Goal: Task Accomplishment & Management: Use online tool/utility

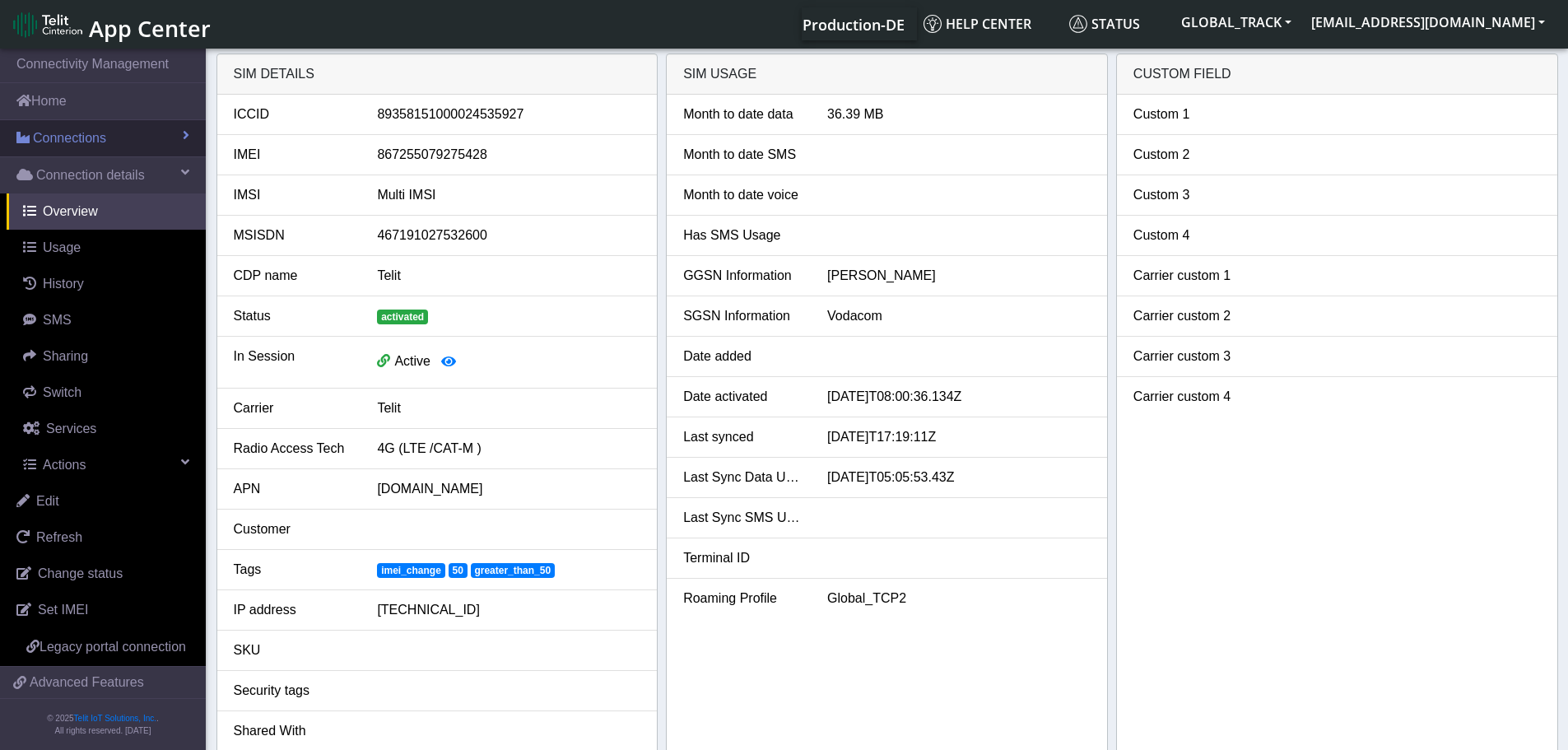
click at [110, 125] on link "Connections" at bounding box center [103, 137] width 206 height 36
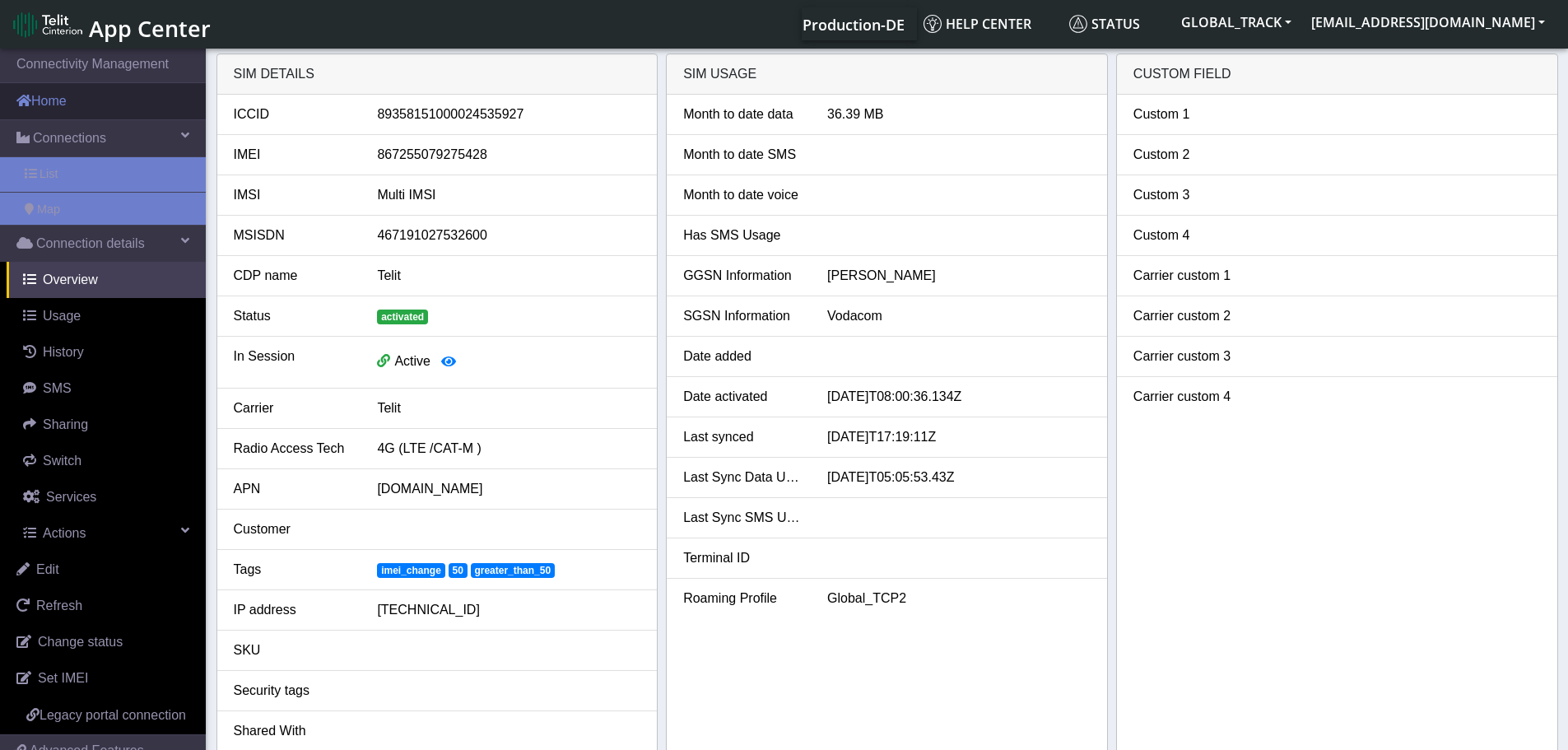
click at [103, 102] on link "Home" at bounding box center [103, 101] width 206 height 36
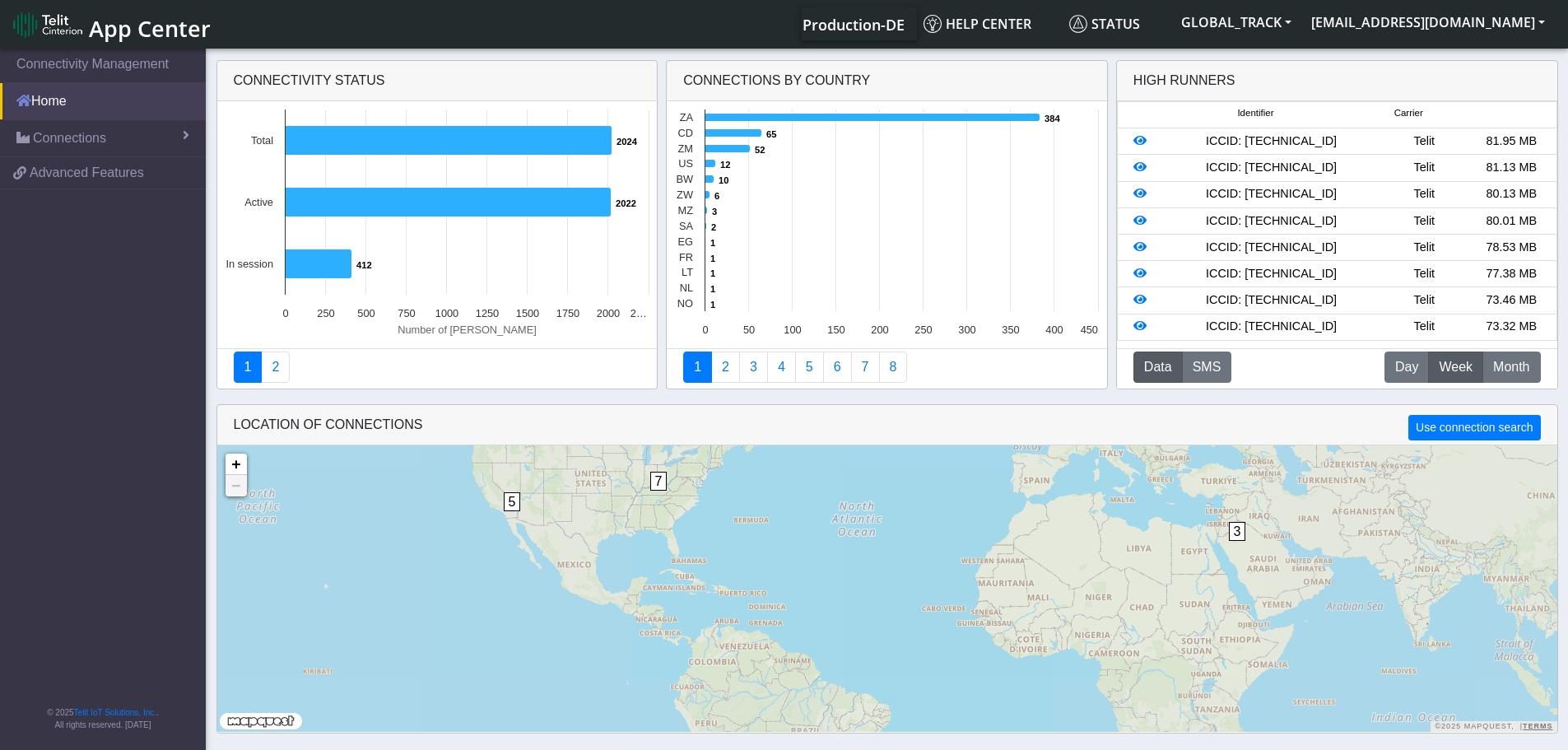
click at [136, 116] on link "Home" at bounding box center [103, 101] width 206 height 36
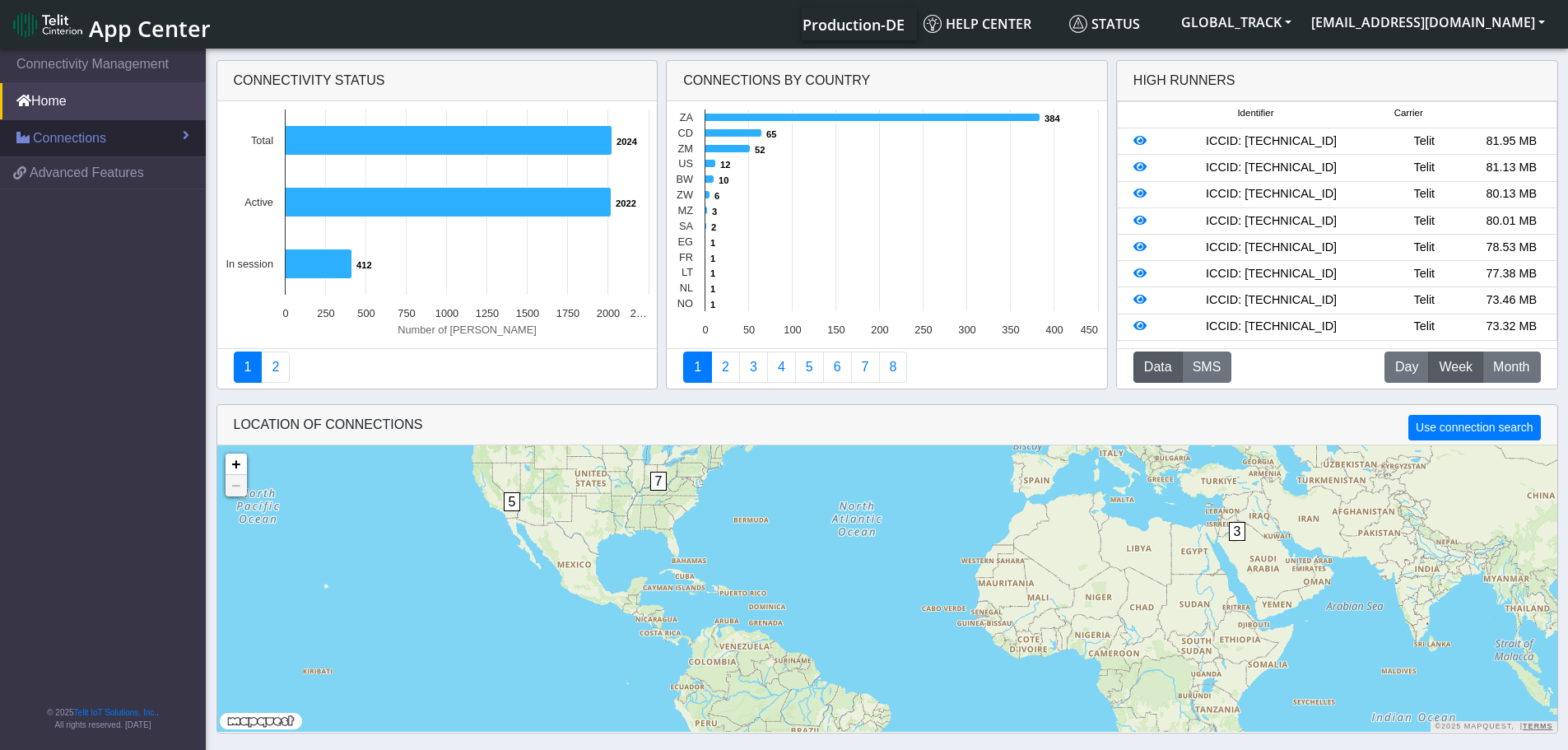
click at [145, 129] on link "Connections" at bounding box center [103, 137] width 206 height 36
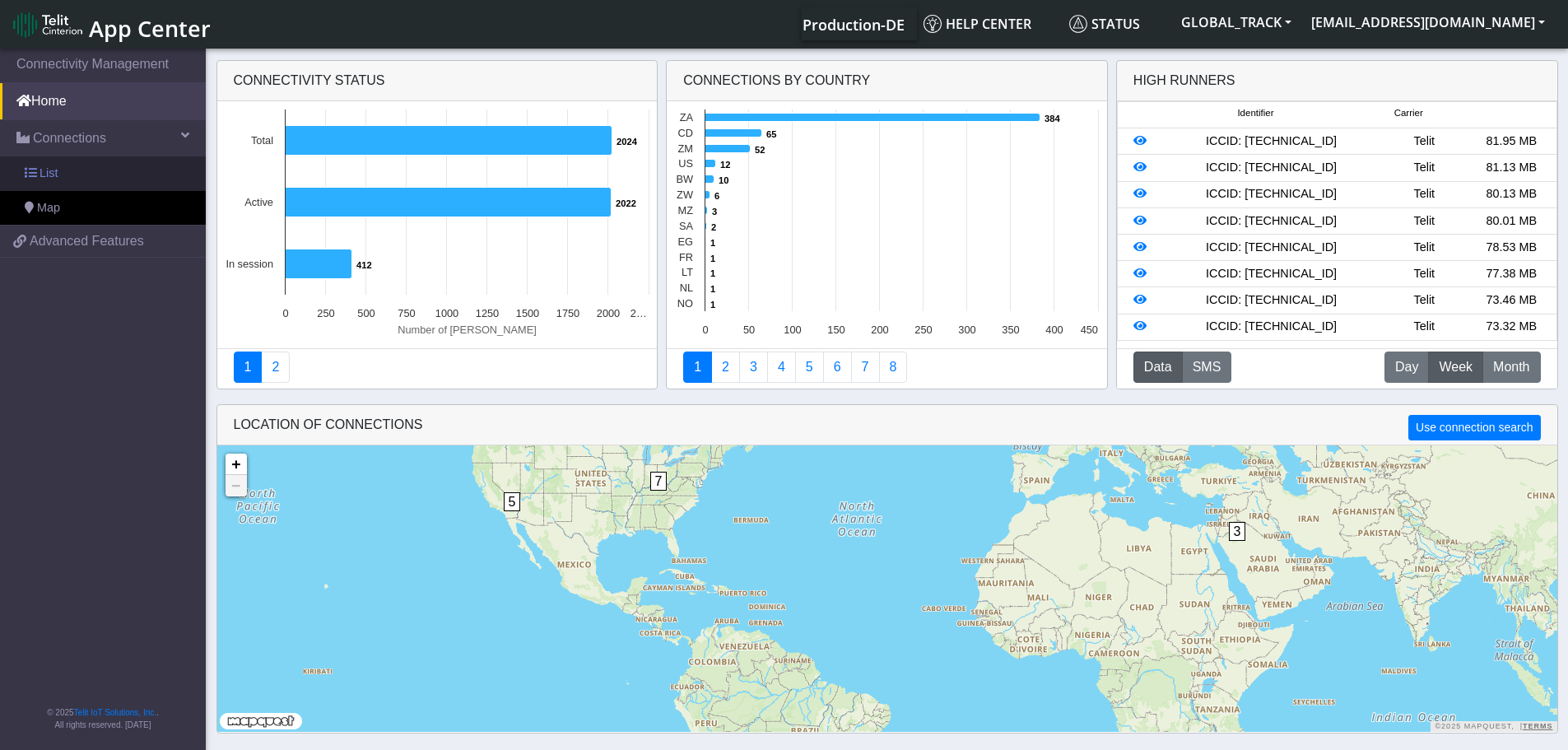
click at [112, 167] on link "List" at bounding box center [103, 173] width 206 height 34
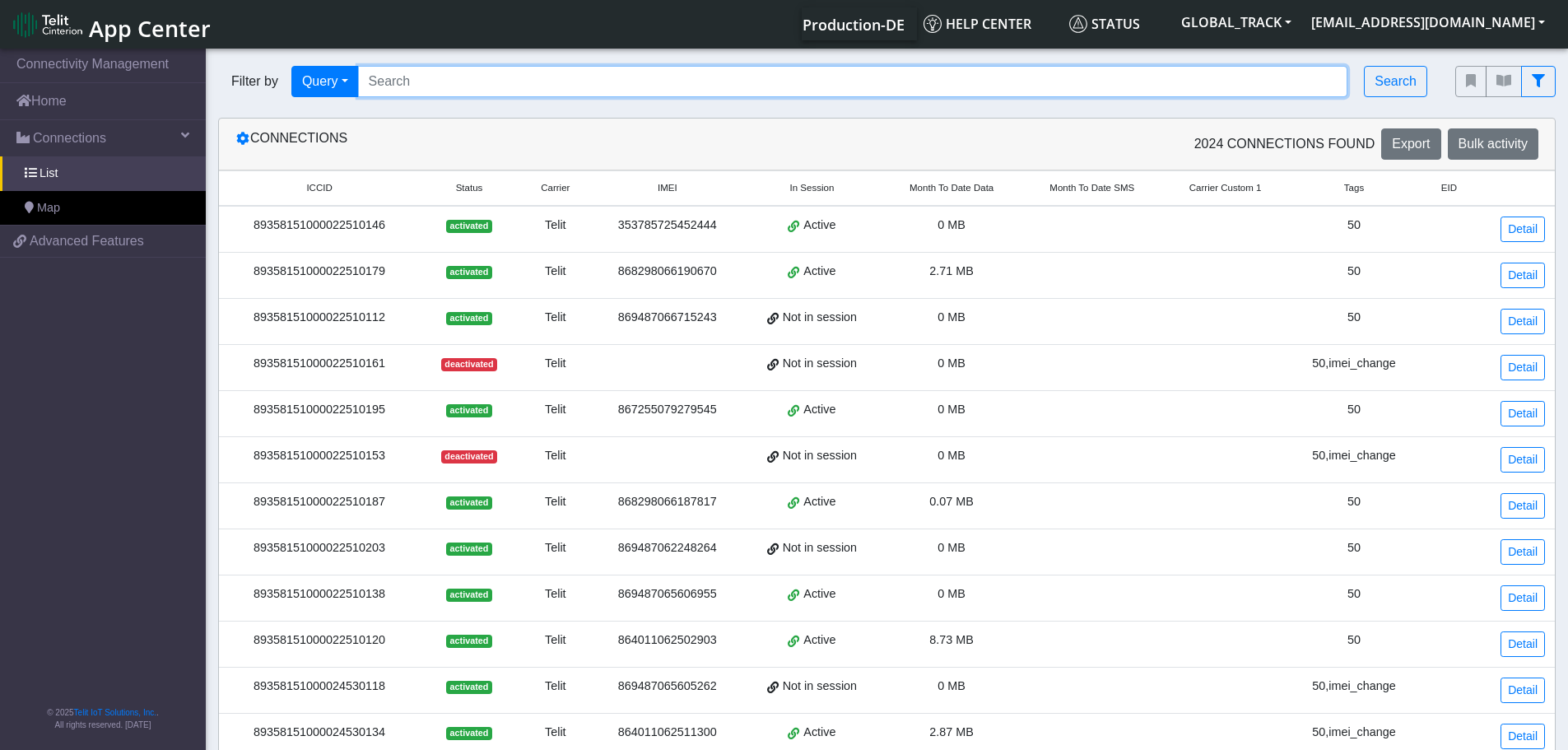
click at [455, 83] on input "Search..." at bounding box center [853, 81] width 991 height 31
paste input "Select the firmware version to flash:1"
type input "Select the firmware version to flash:1"
paste input "867255079277762"
type input "867255079277762"
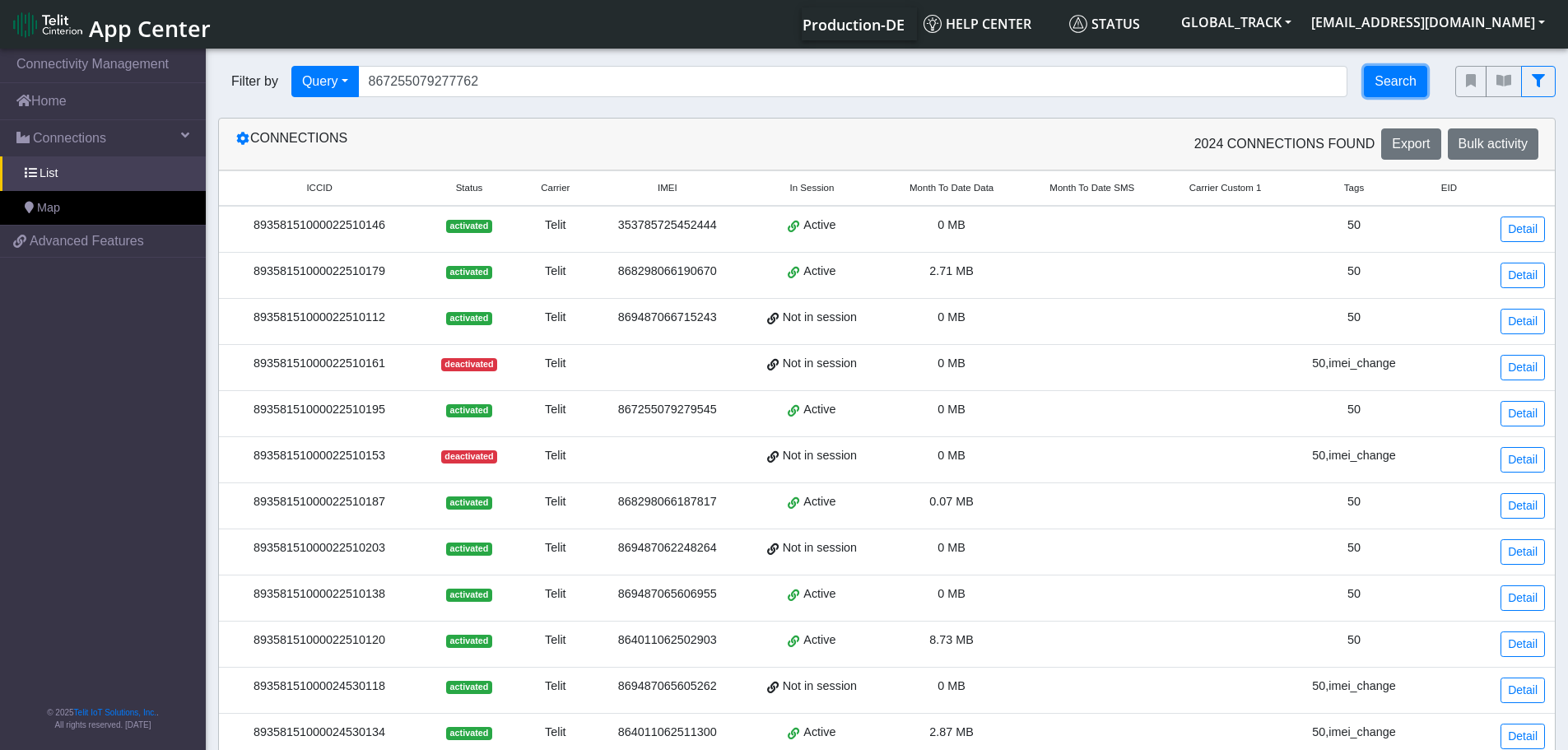
click at [1379, 69] on button "Search" at bounding box center [1395, 81] width 64 height 31
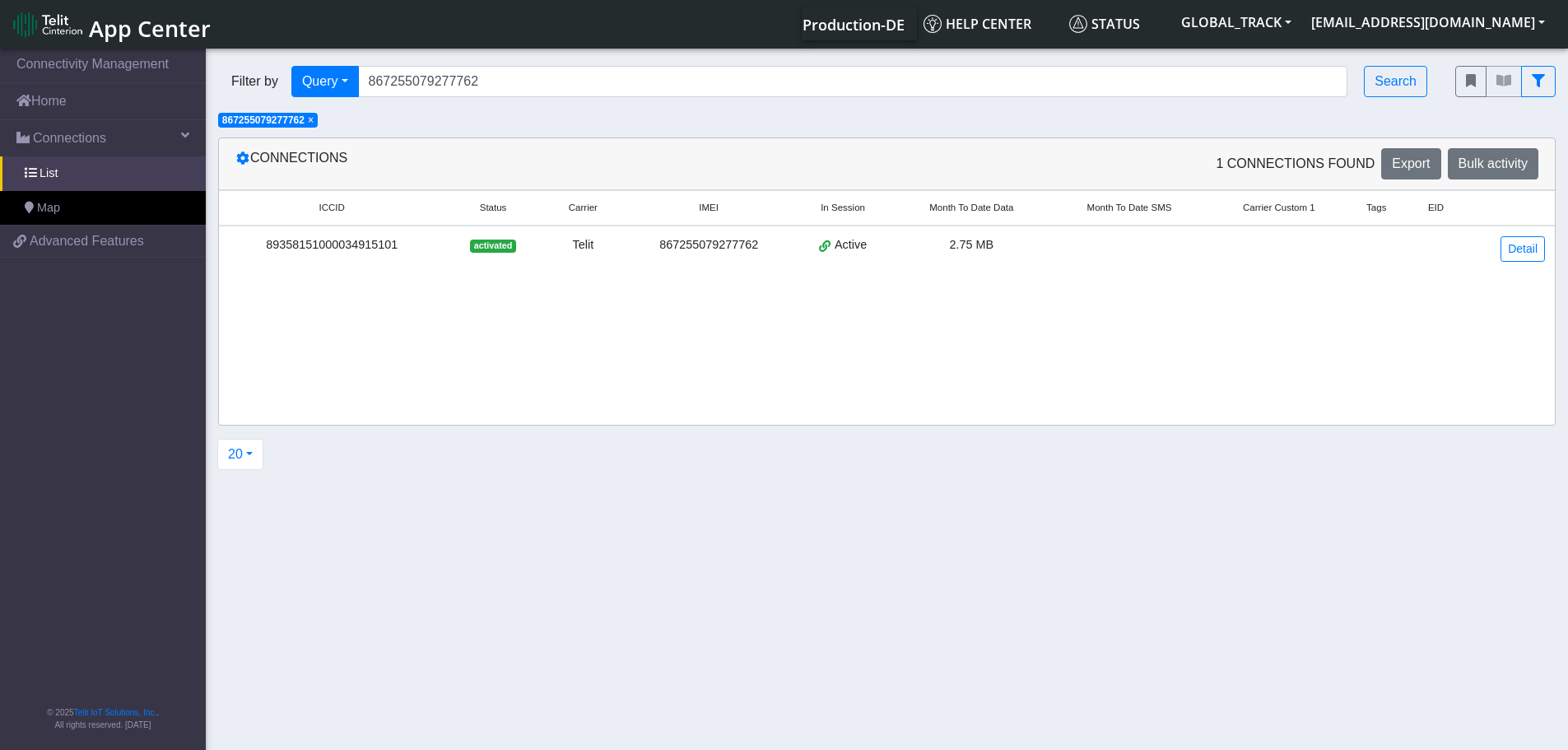
click at [1239, 261] on td at bounding box center [1279, 248] width 141 height 46
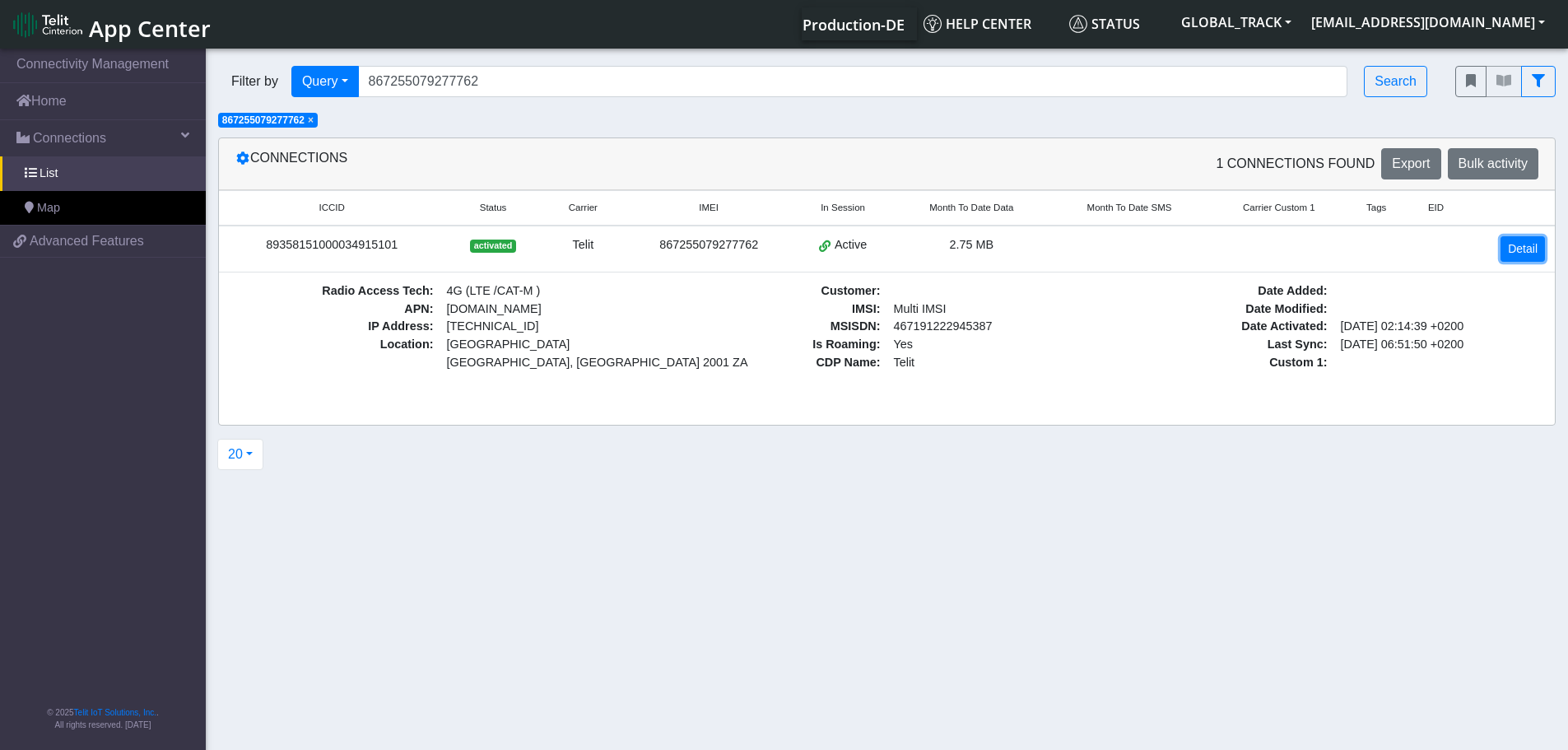
click at [1530, 242] on link "Detail" at bounding box center [1522, 249] width 44 height 26
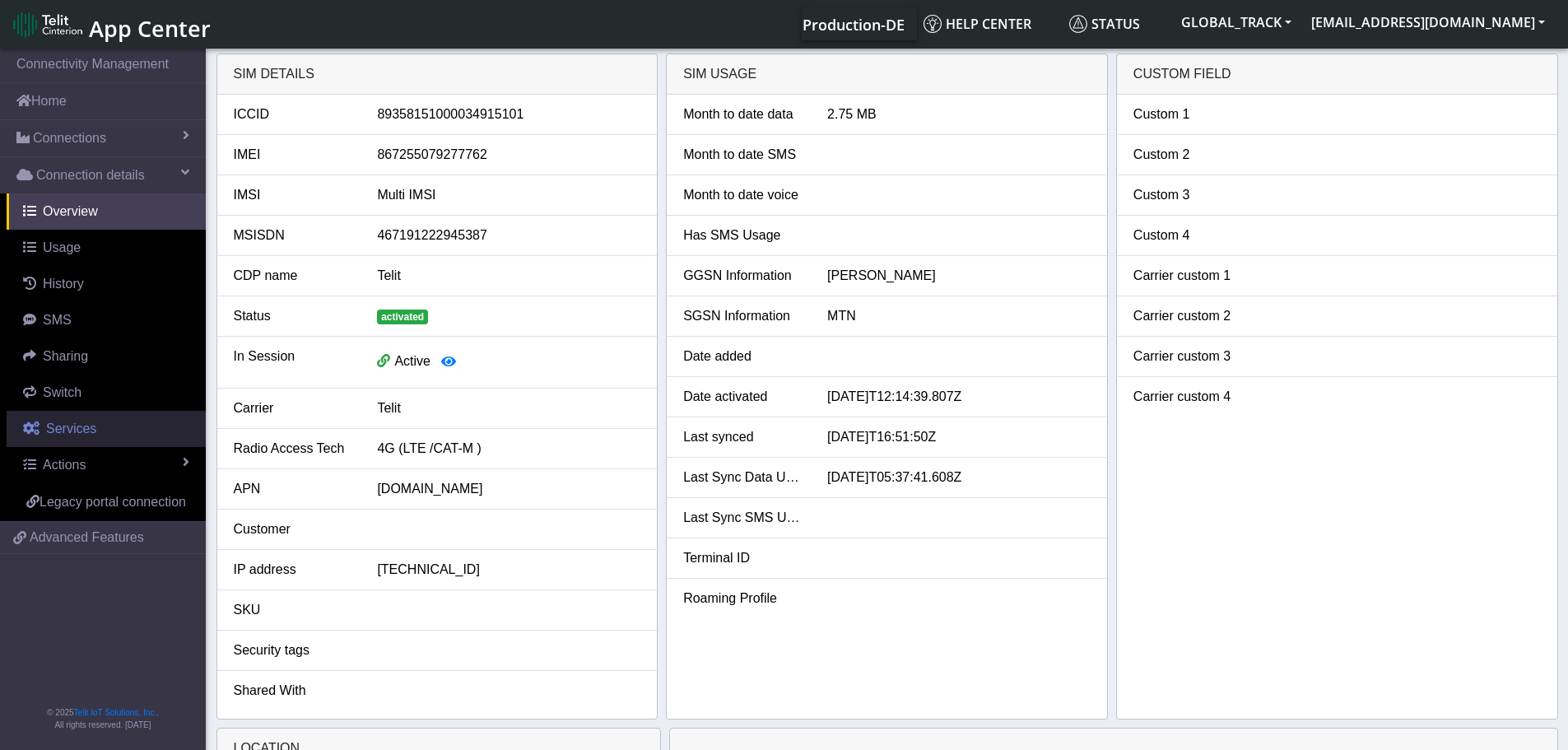
click at [80, 422] on span "Services" at bounding box center [71, 428] width 50 height 14
select select "2: 6"
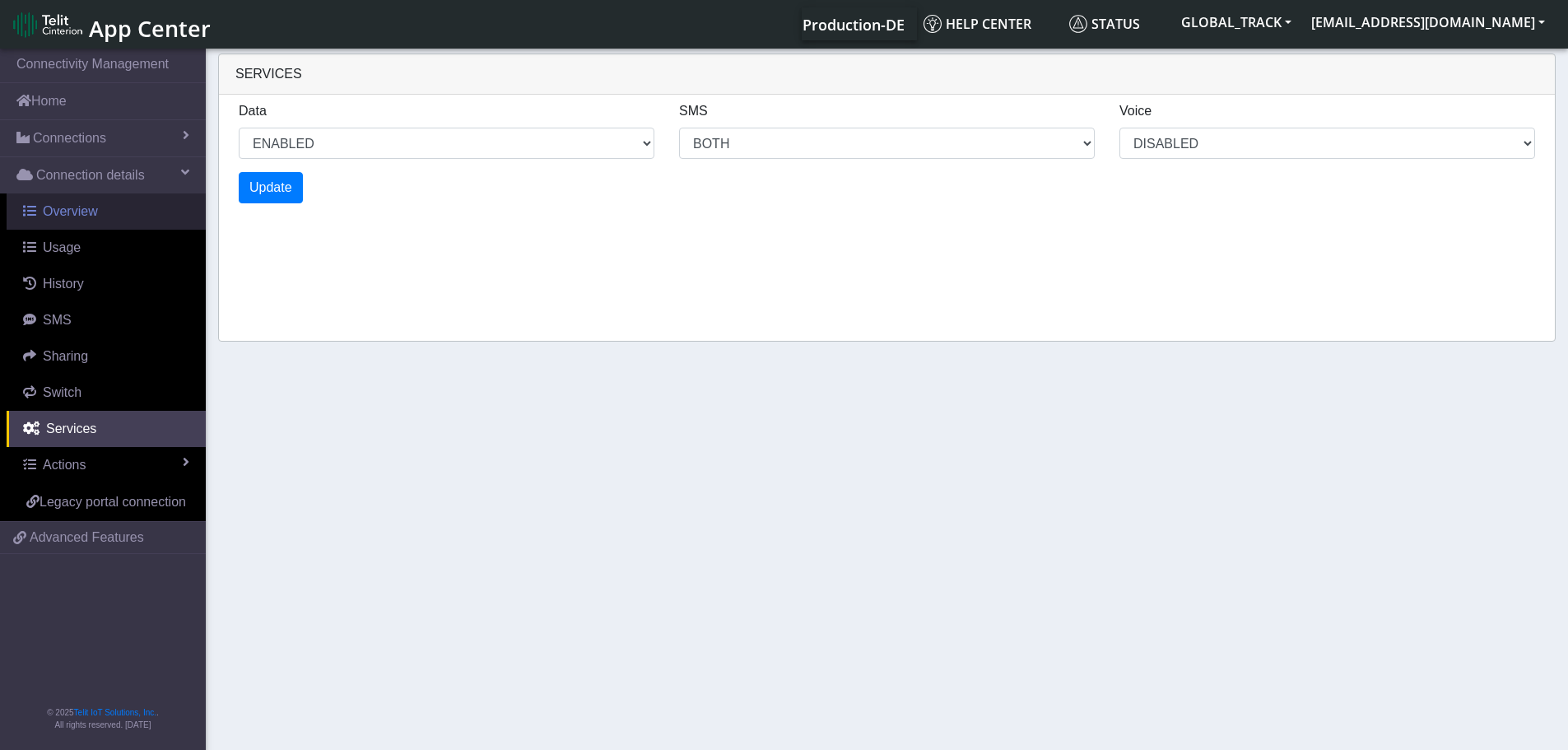
click at [94, 207] on span "Overview" at bounding box center [71, 211] width 55 height 14
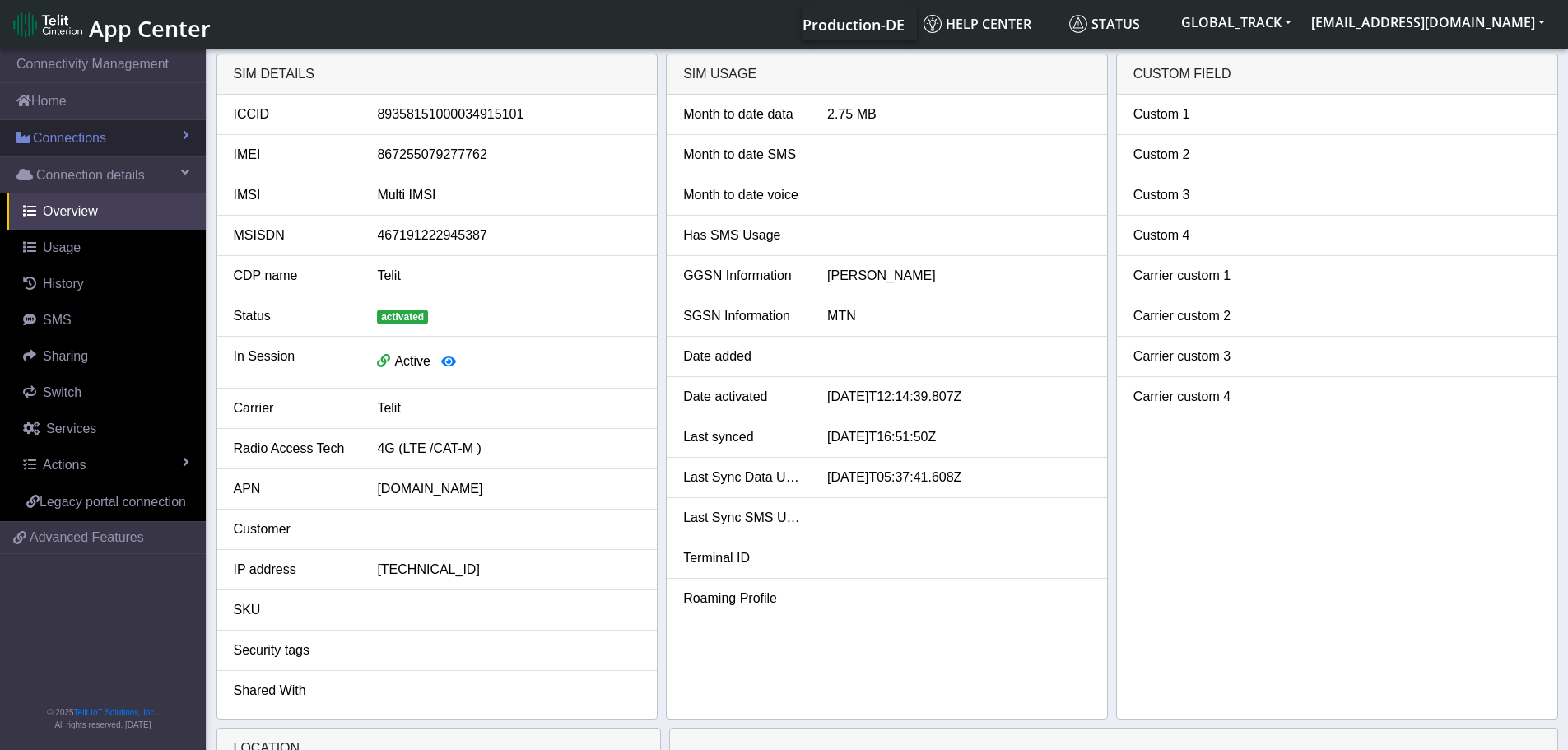
click at [102, 134] on span "Connections" at bounding box center [70, 138] width 74 height 20
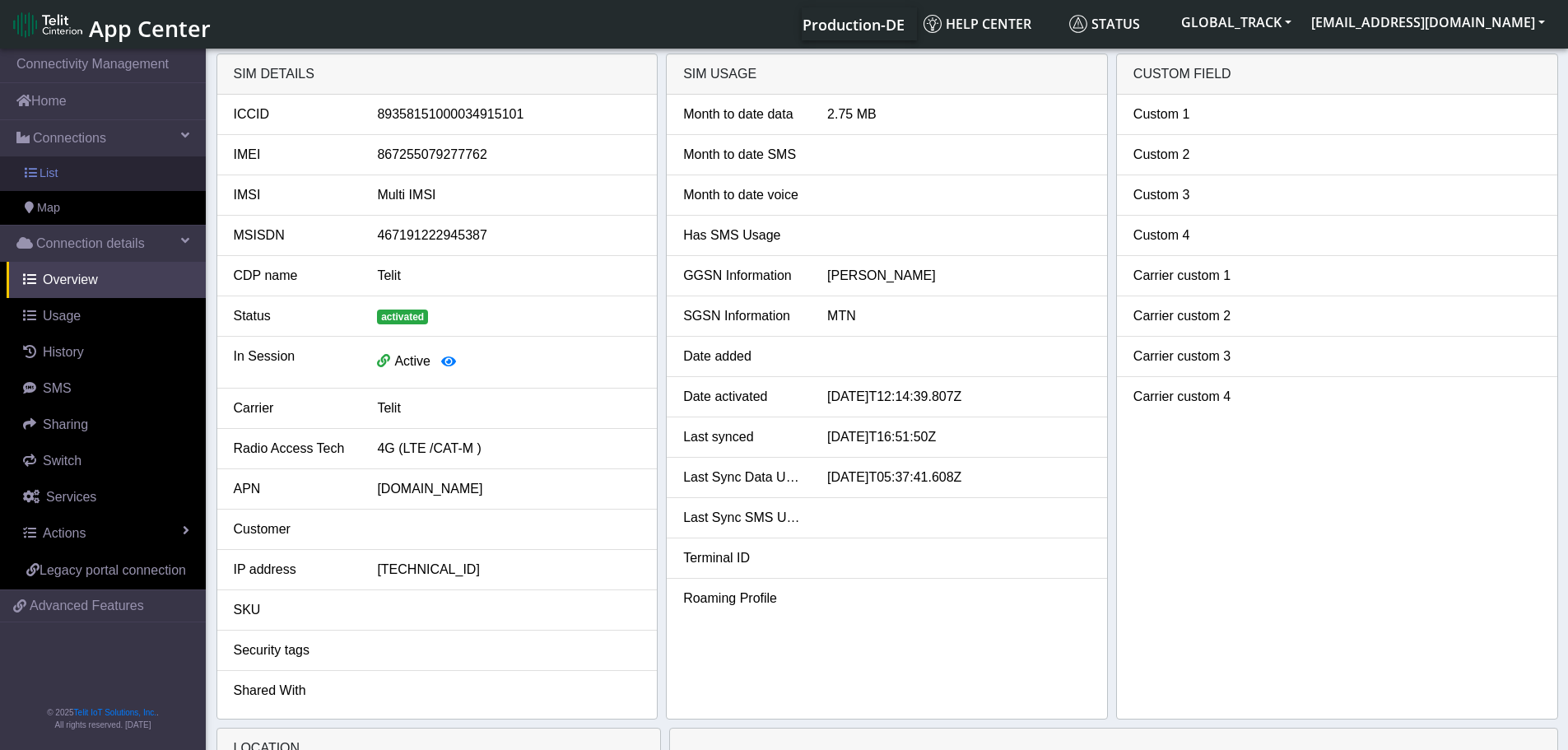
click at [83, 181] on link "List" at bounding box center [103, 173] width 206 height 34
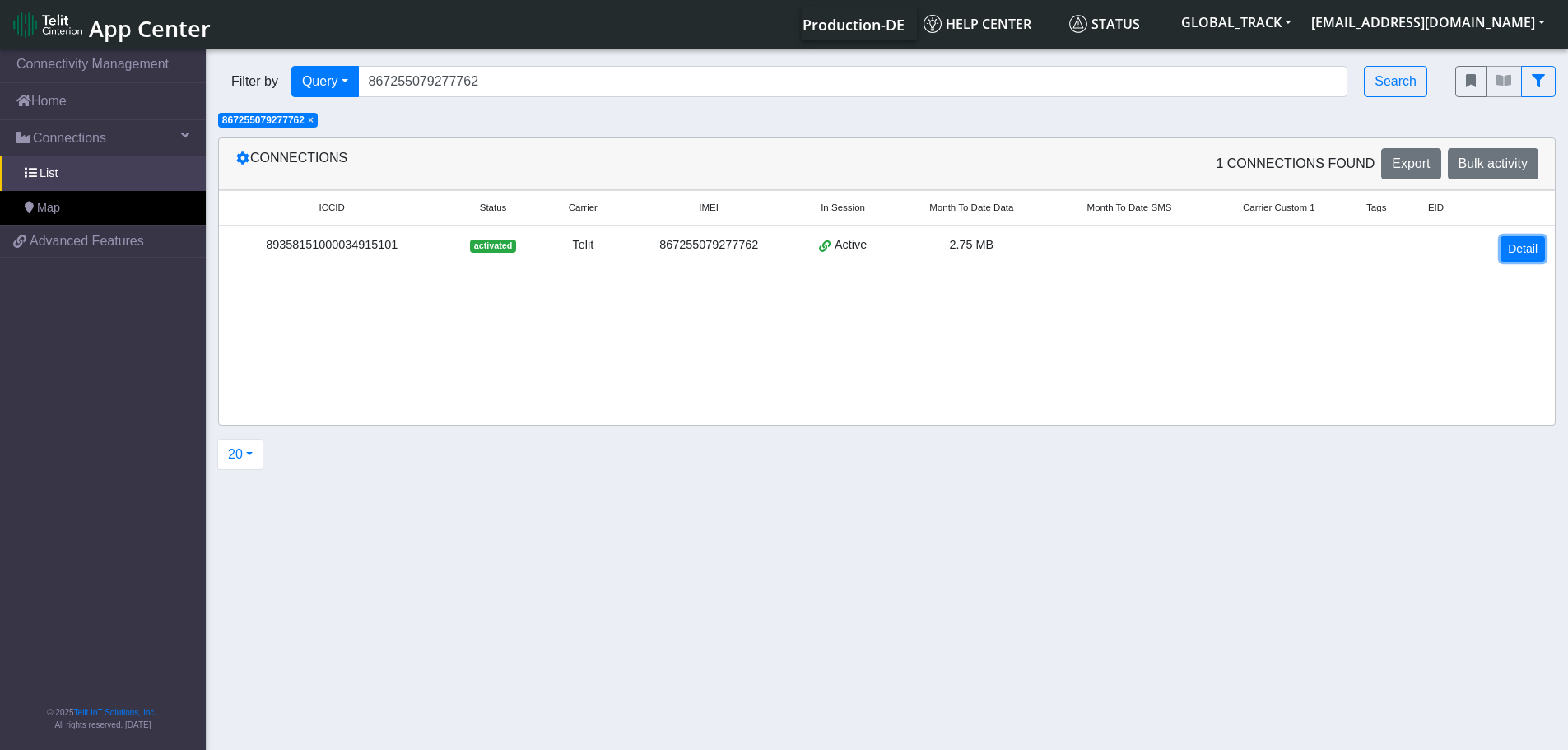
click at [1513, 241] on link "Detail" at bounding box center [1522, 249] width 44 height 26
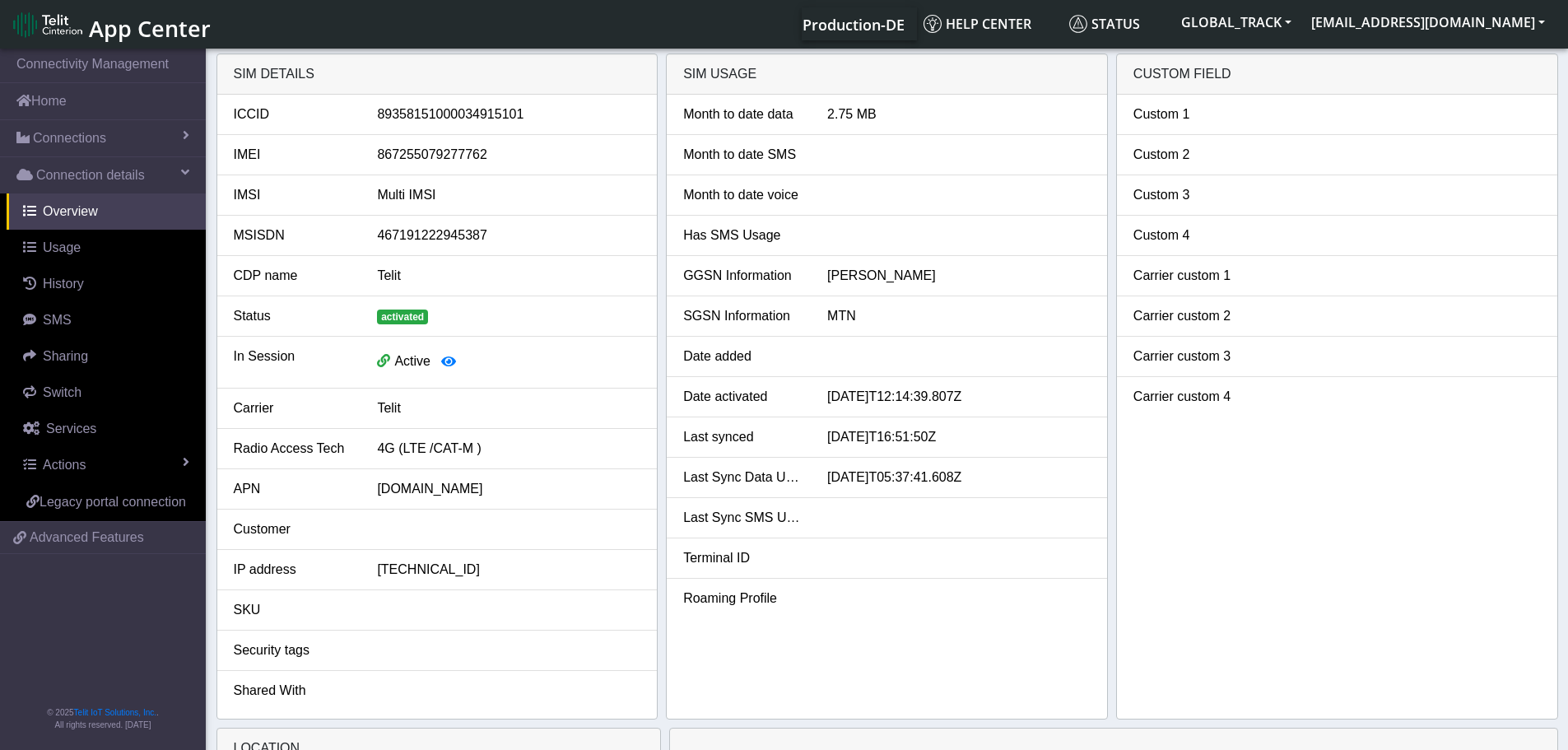
drag, startPoint x: 971, startPoint y: 441, endPoint x: 784, endPoint y: 424, distance: 187.8
click at [784, 424] on li "Last synced [DATE]T16:51:50Z" at bounding box center [887, 437] width 441 height 40
click at [1533, 551] on div "Custom 1 Custom 2 Custom 3 Custom 4 Carrier custom 1 Carrier custom 2 Carrier c…" at bounding box center [1337, 405] width 441 height 623
click at [135, 176] on span "Connection details" at bounding box center [90, 176] width 109 height 20
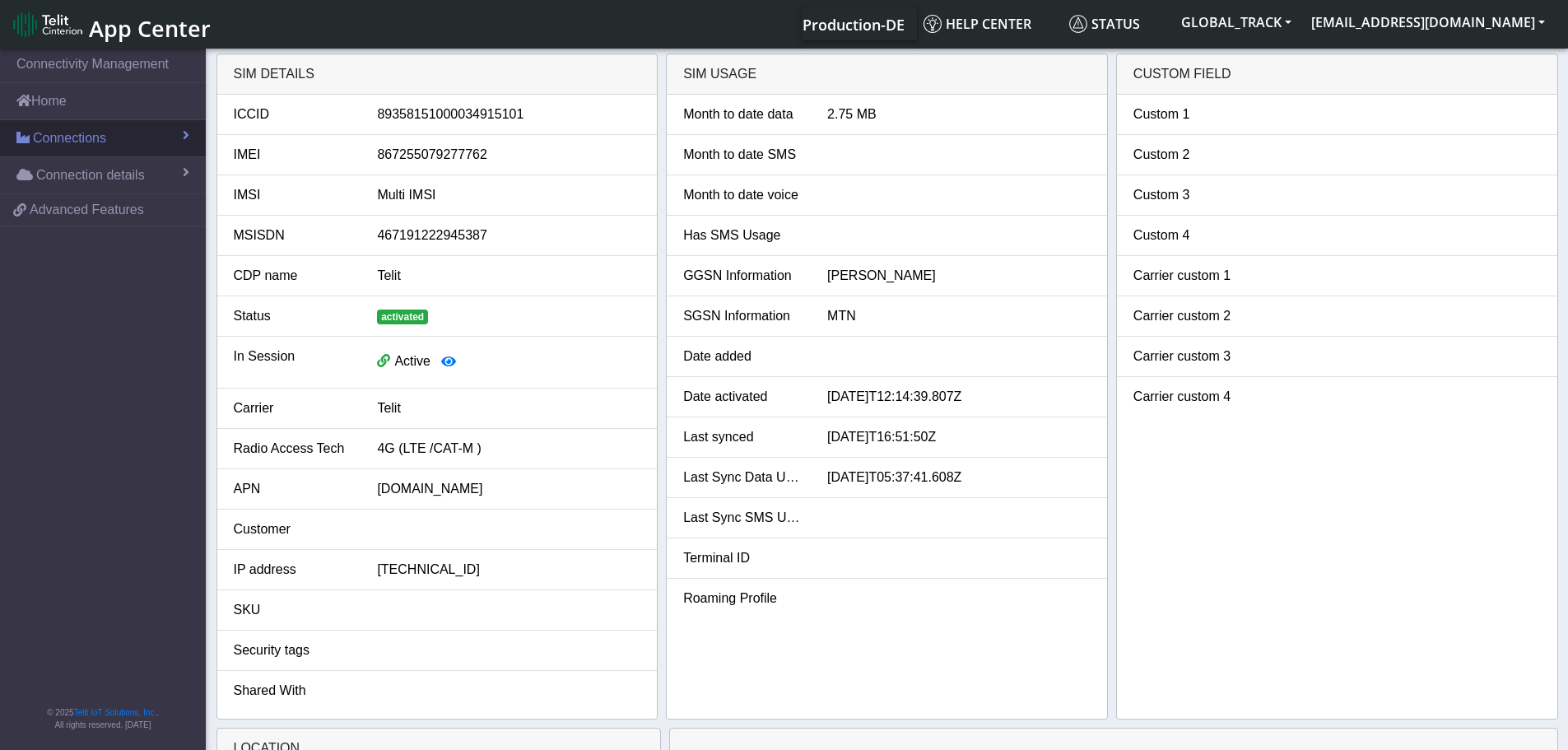
click at [139, 138] on link "Connections" at bounding box center [103, 137] width 206 height 36
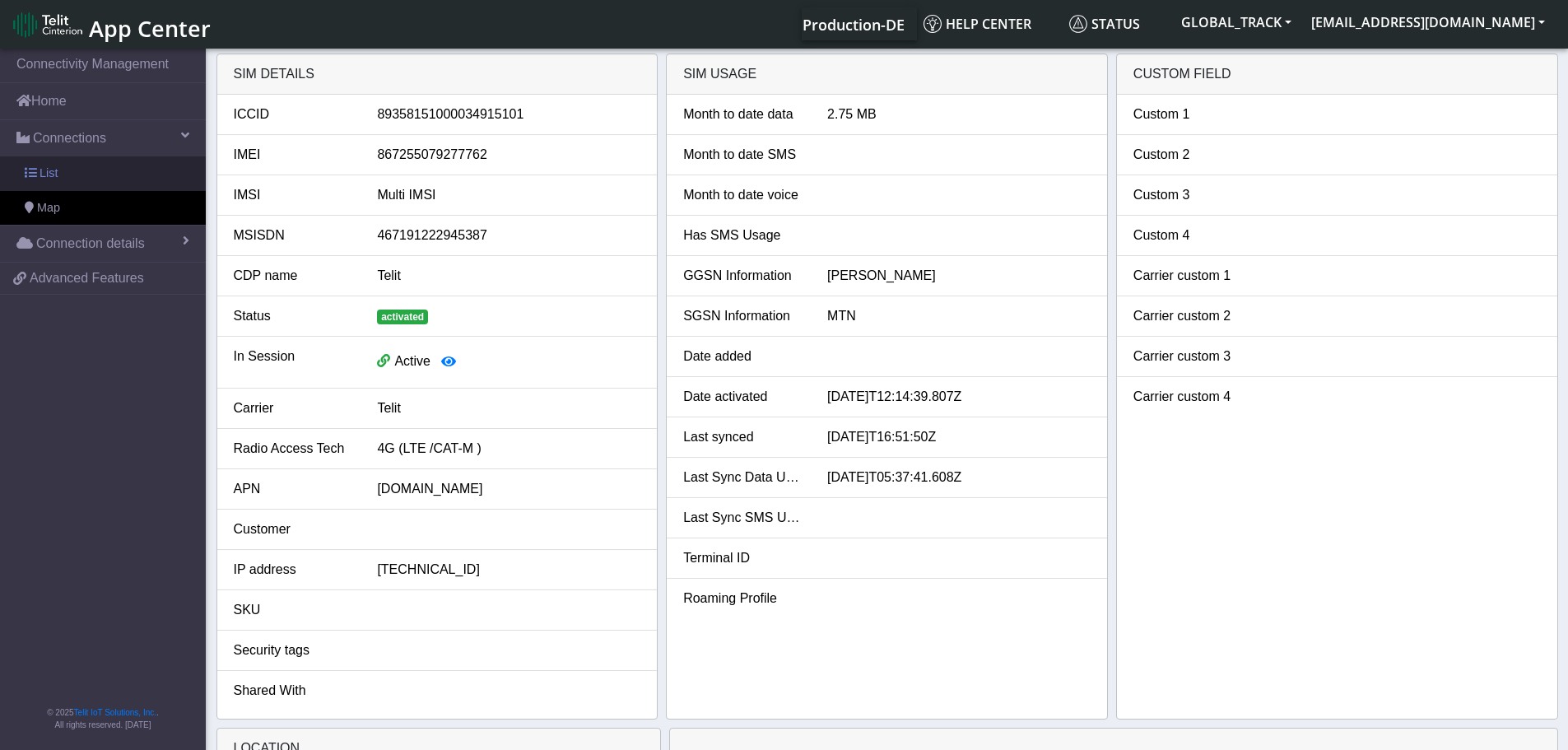
click at [118, 176] on link "List" at bounding box center [103, 173] width 206 height 34
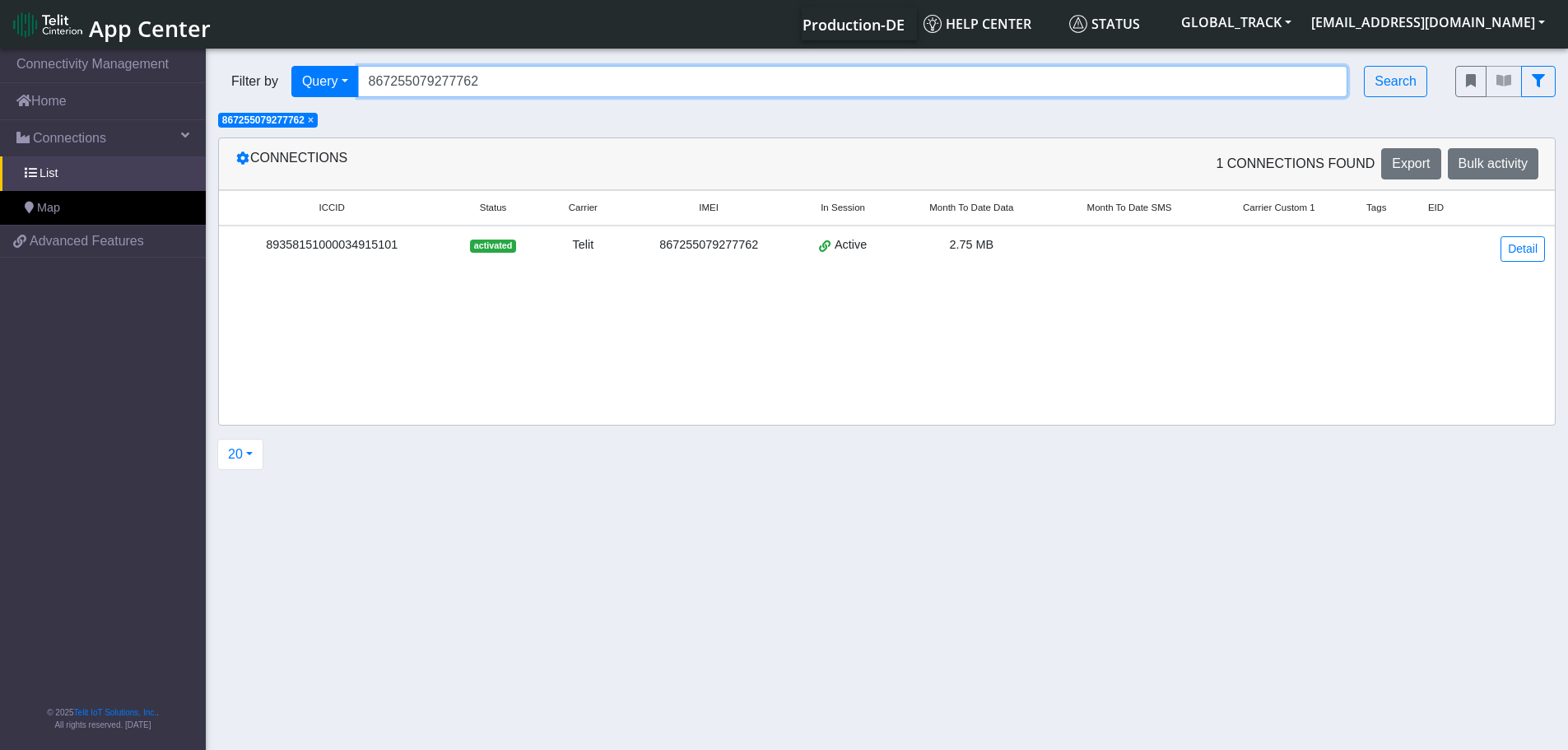
click at [485, 90] on input "867255079277762" at bounding box center [853, 81] width 991 height 31
drag, startPoint x: 502, startPoint y: 85, endPoint x: 269, endPoint y: 95, distance: 233.2
click at [269, 95] on div "Filter by Query Query In Session Not connected Tags Country Operator 8672550792…" at bounding box center [824, 81] width 1213 height 31
paste input "3977"
type input "867255079273977"
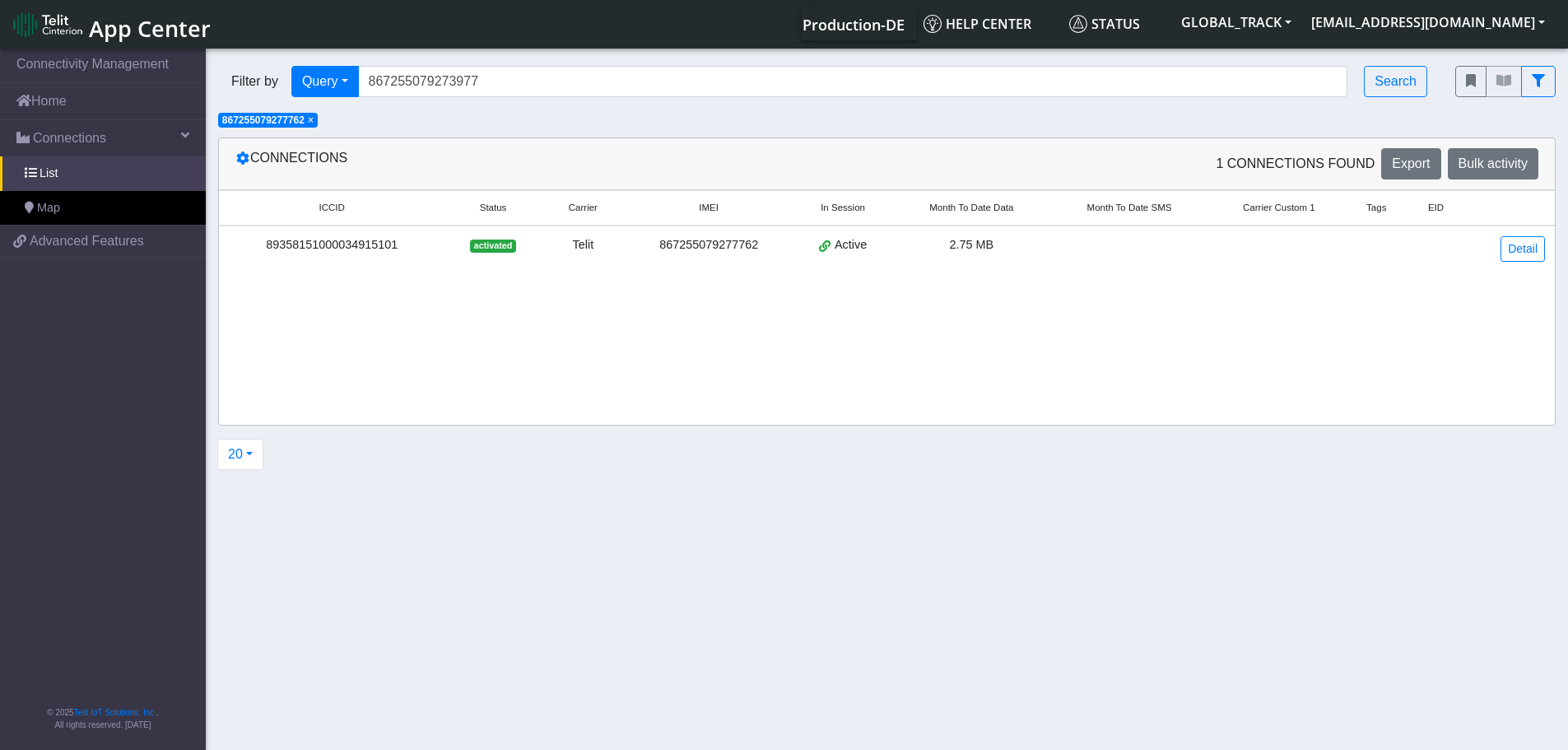
click at [313, 123] on span "×" at bounding box center [311, 121] width 6 height 12
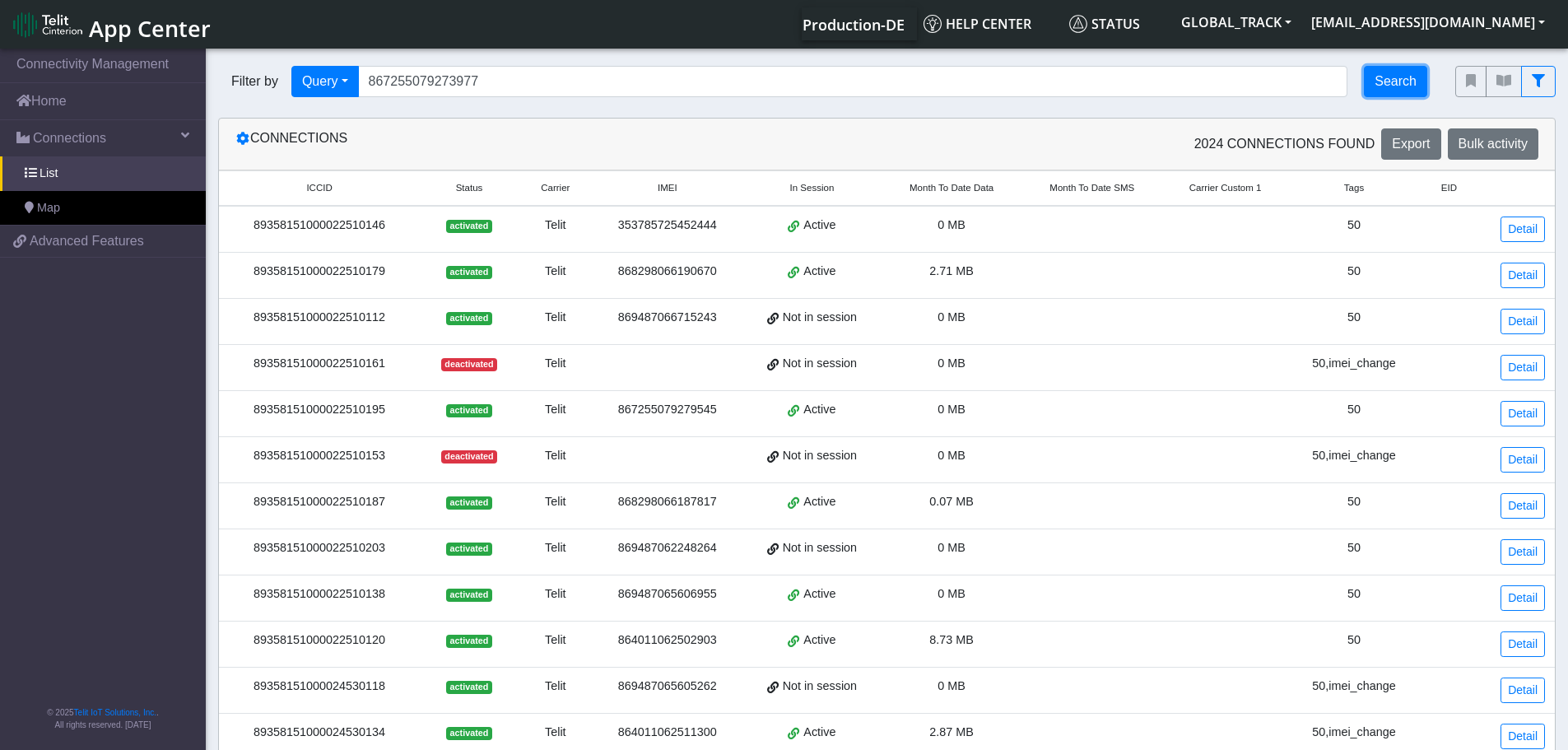
click at [1371, 75] on button "Search" at bounding box center [1395, 81] width 64 height 31
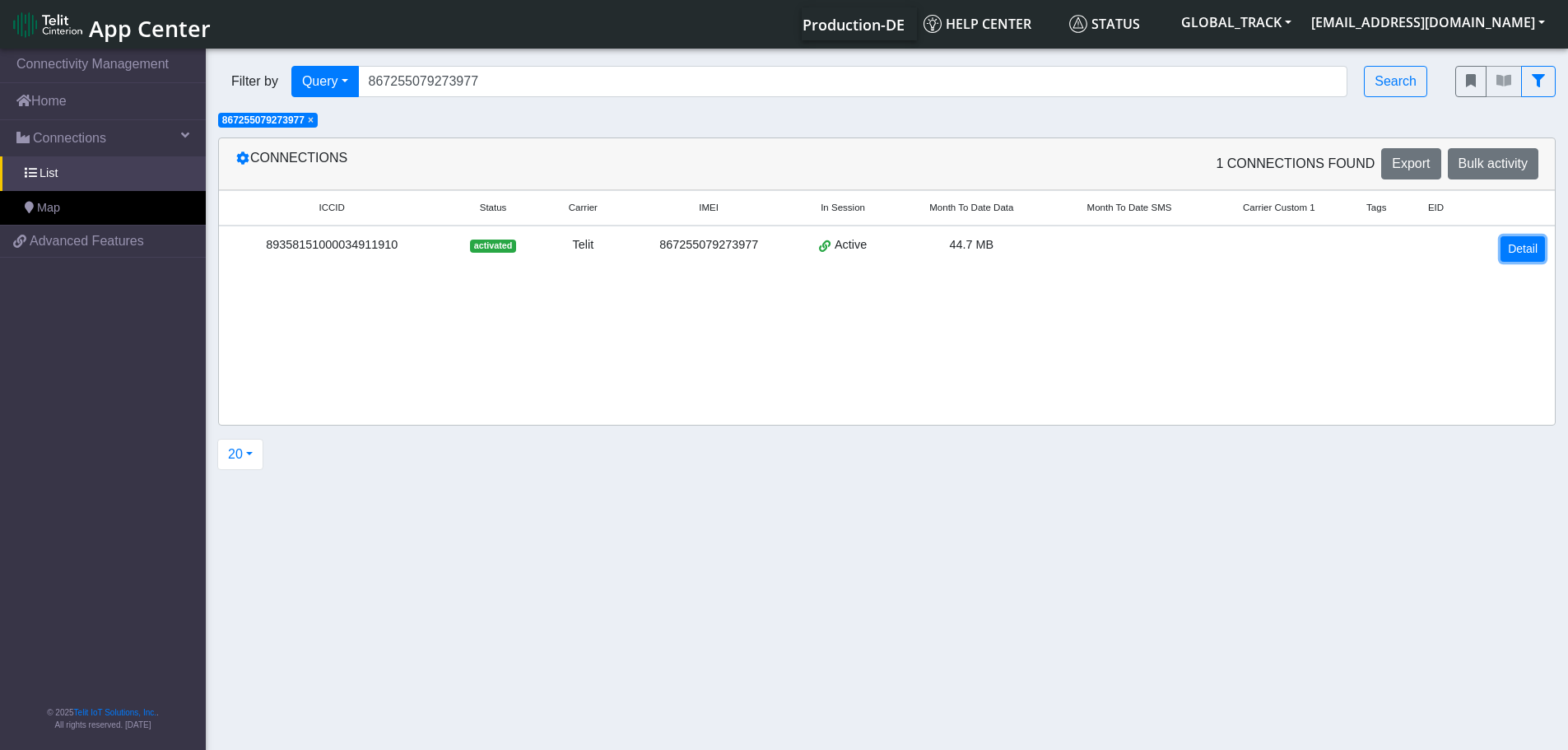
click at [1538, 241] on link "Detail" at bounding box center [1522, 249] width 44 height 26
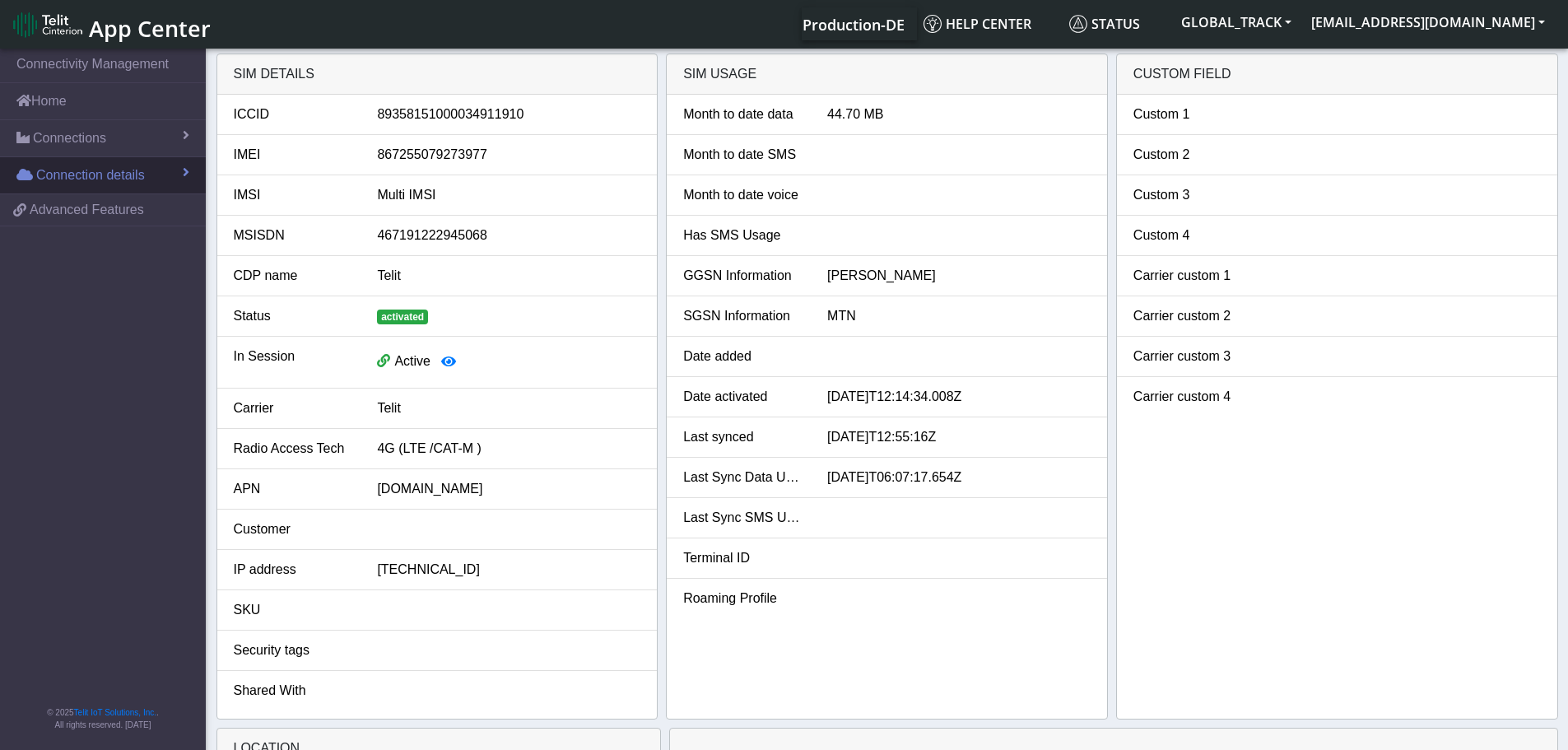
click at [159, 167] on link "Connection details" at bounding box center [103, 175] width 206 height 36
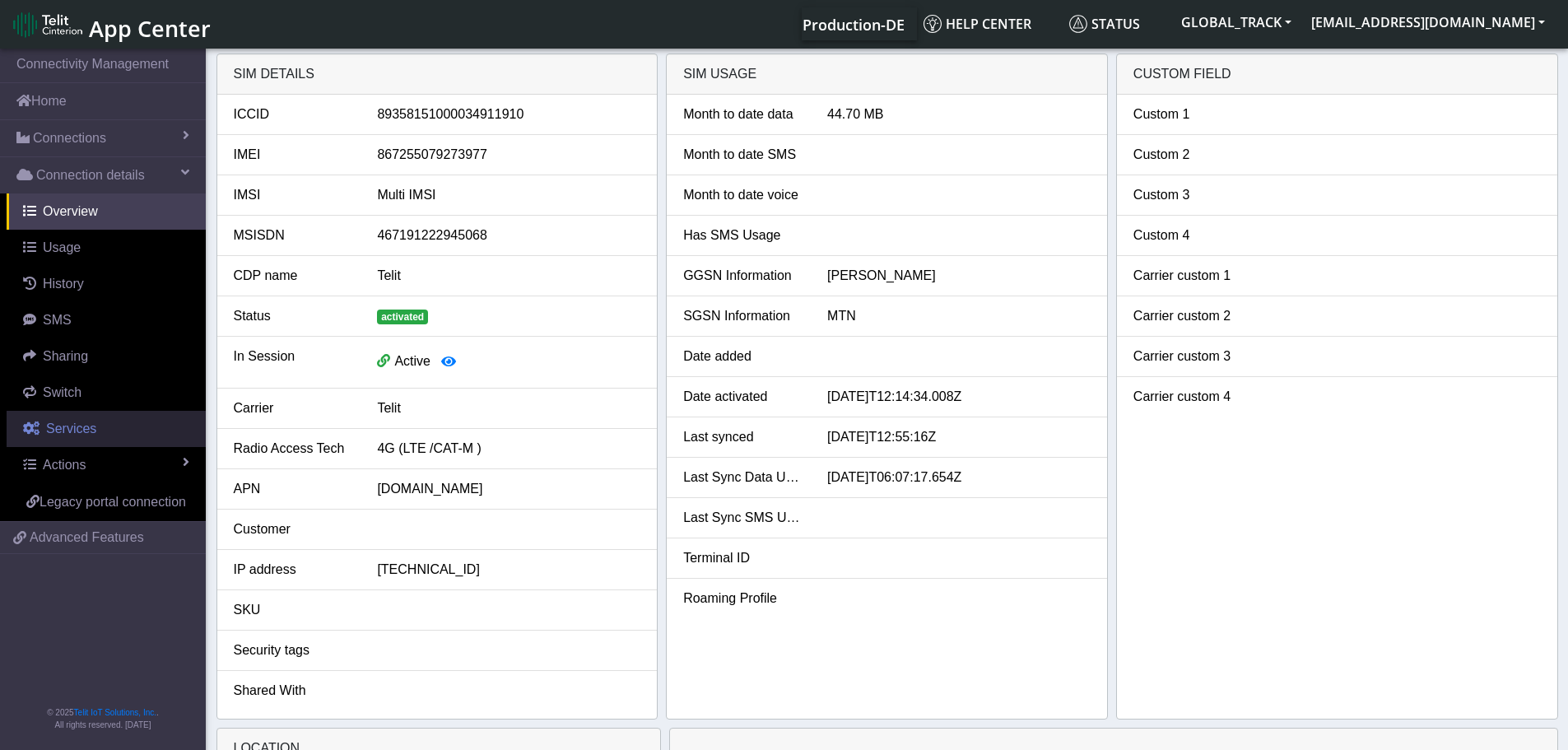
click at [92, 431] on span "Services" at bounding box center [71, 428] width 50 height 14
select select "2: 6"
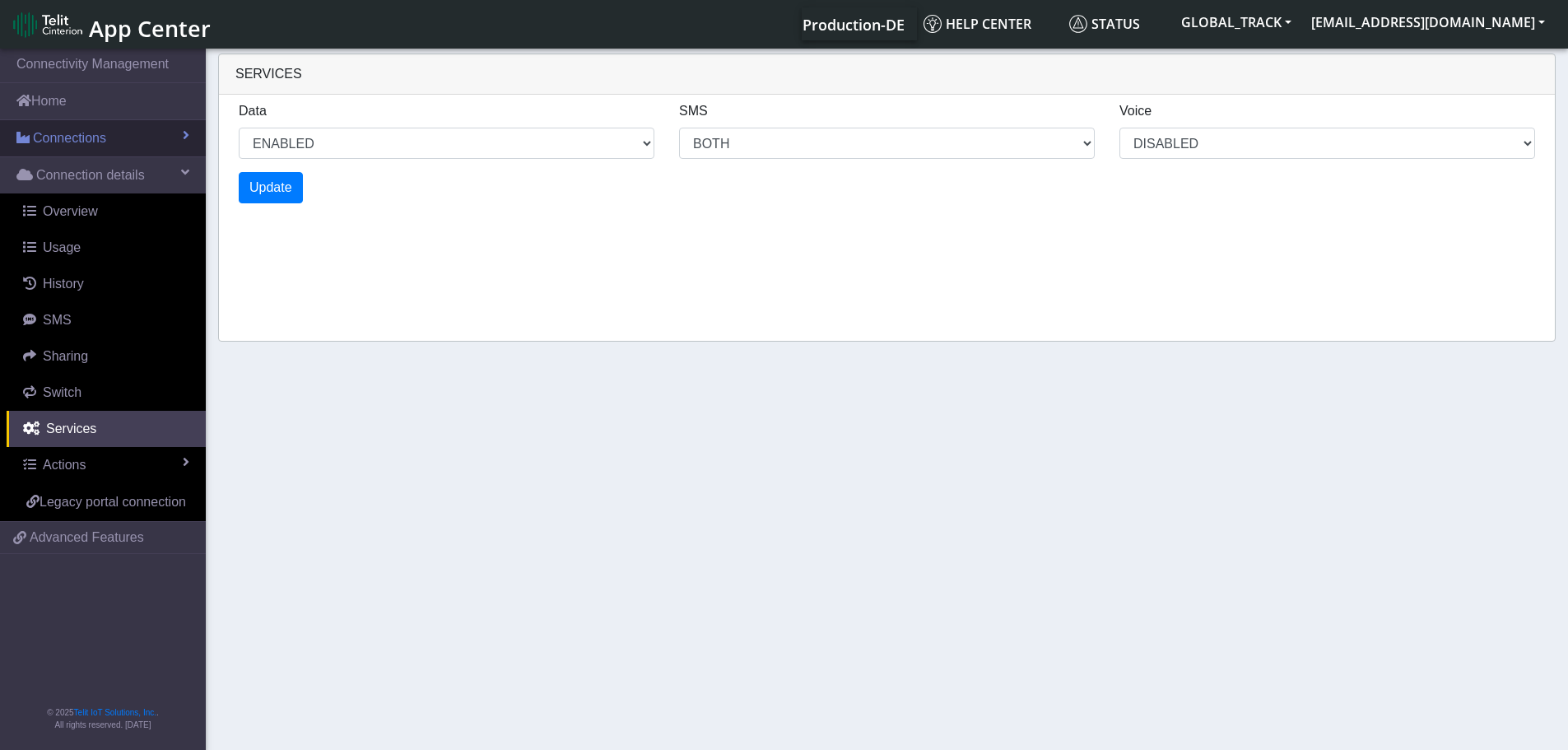
click at [135, 145] on link "Connections" at bounding box center [103, 137] width 206 height 36
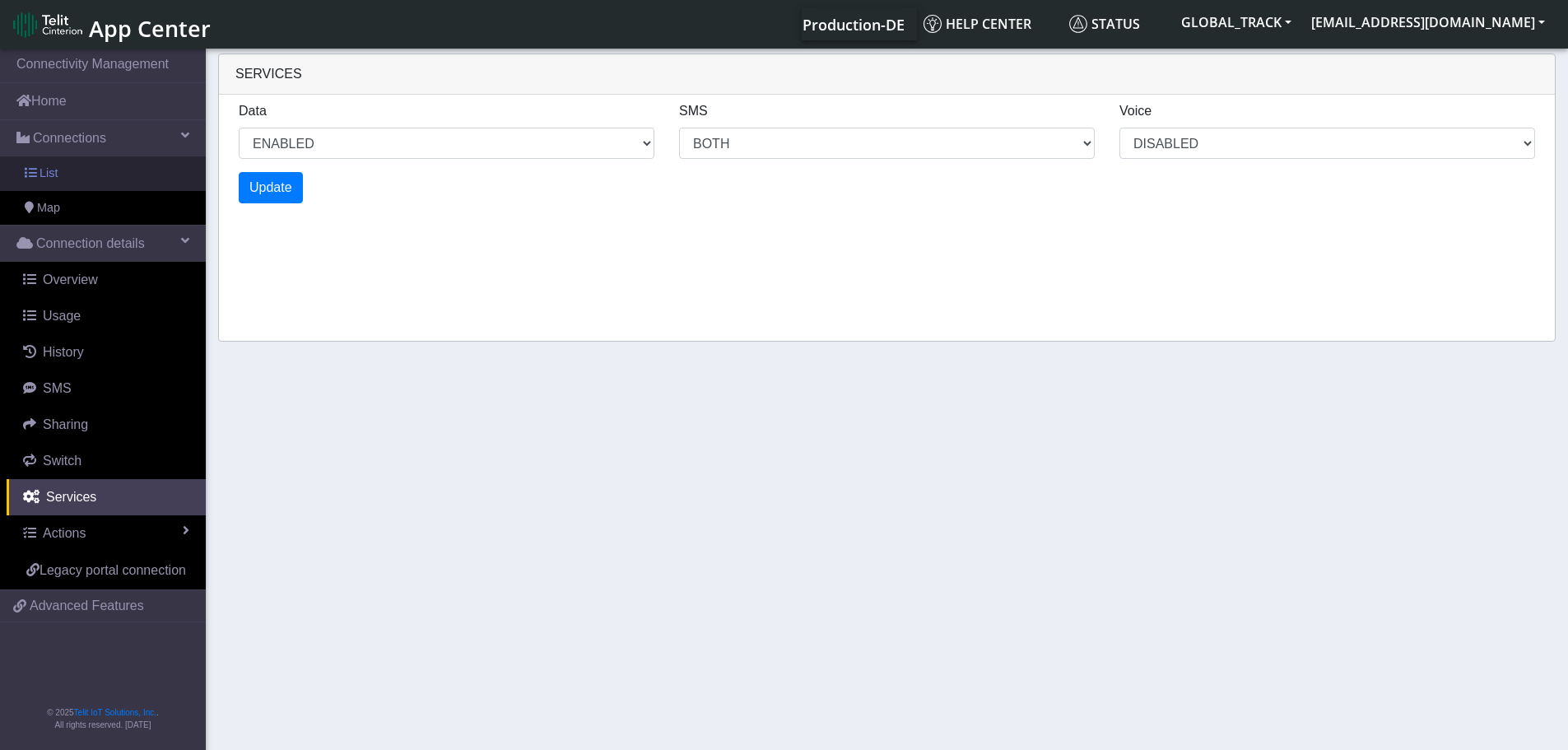
click at [142, 168] on link "List" at bounding box center [103, 173] width 206 height 34
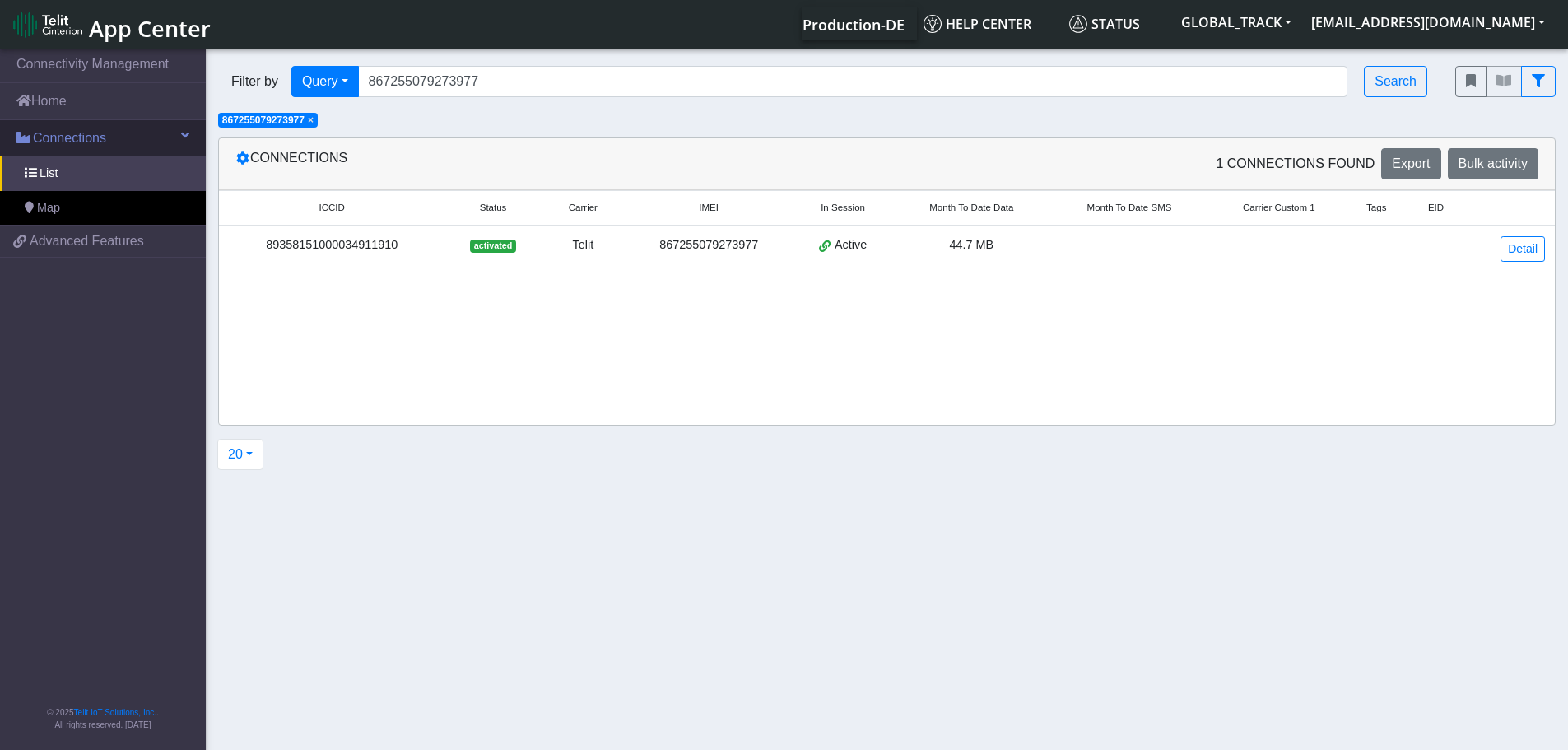
click at [125, 140] on link "Connections" at bounding box center [103, 137] width 206 height 36
click at [131, 125] on link "Connections" at bounding box center [103, 137] width 206 height 36
click at [127, 110] on link "Home" at bounding box center [103, 101] width 206 height 36
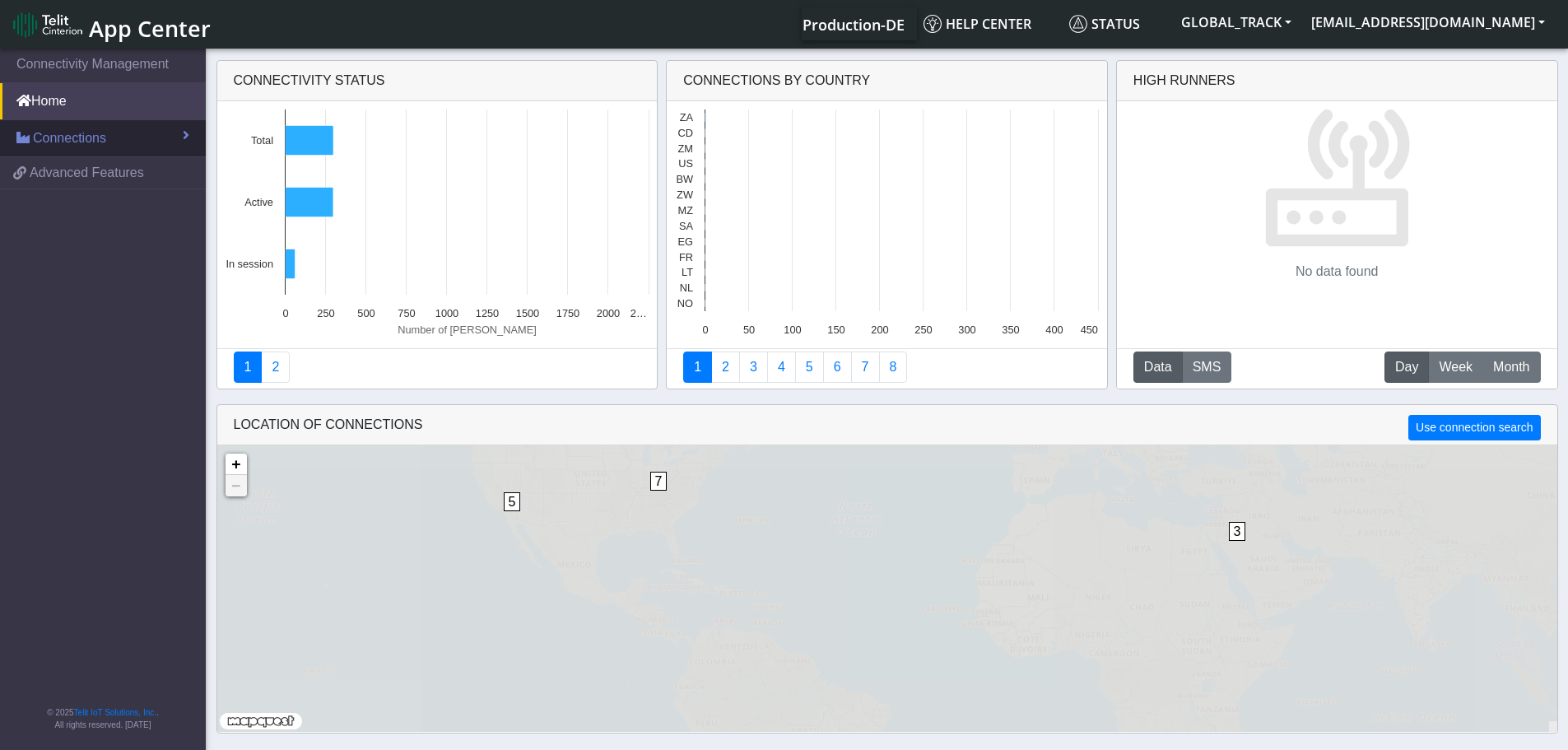
click at [135, 141] on link "Connections" at bounding box center [103, 137] width 206 height 36
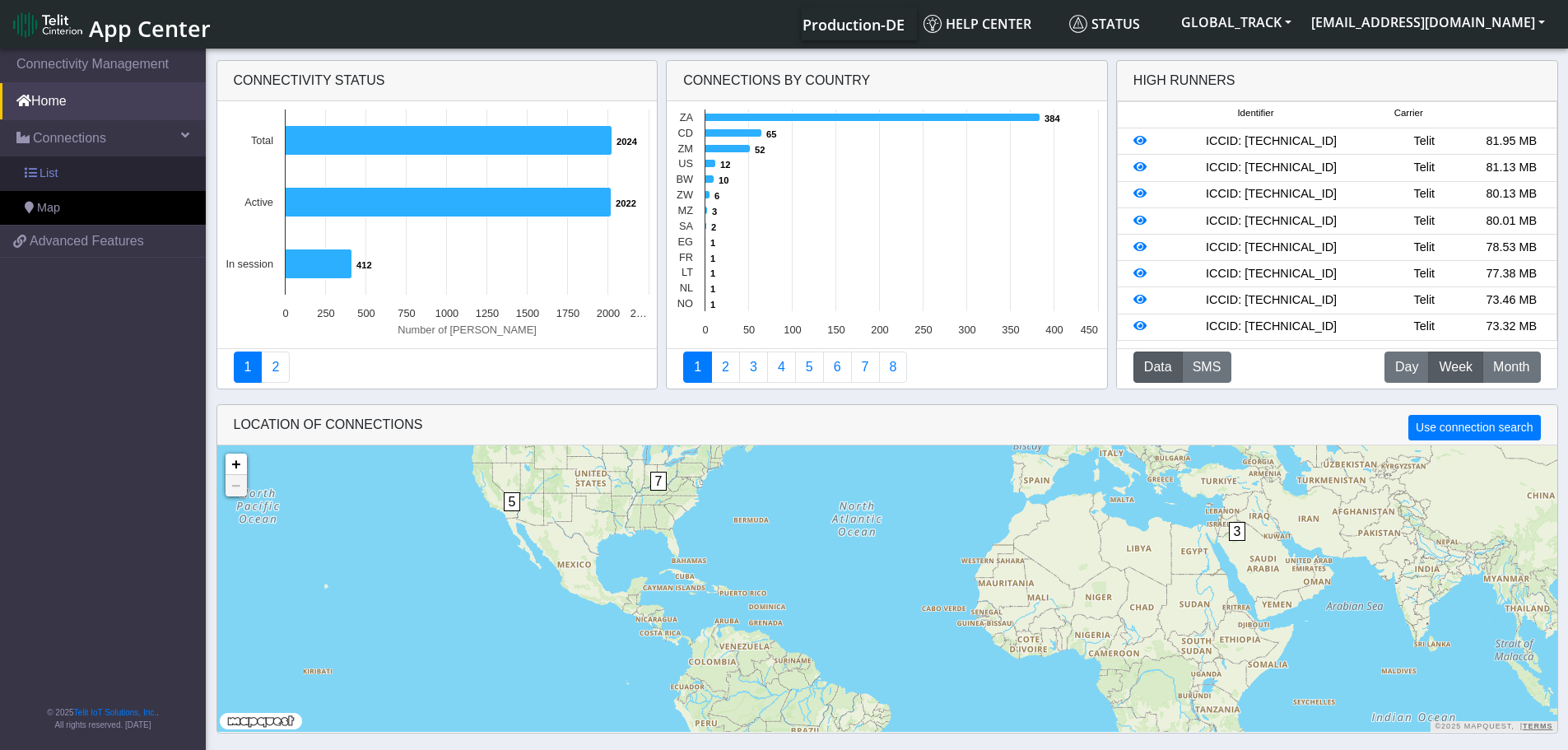
click at [127, 175] on link "List" at bounding box center [103, 173] width 206 height 34
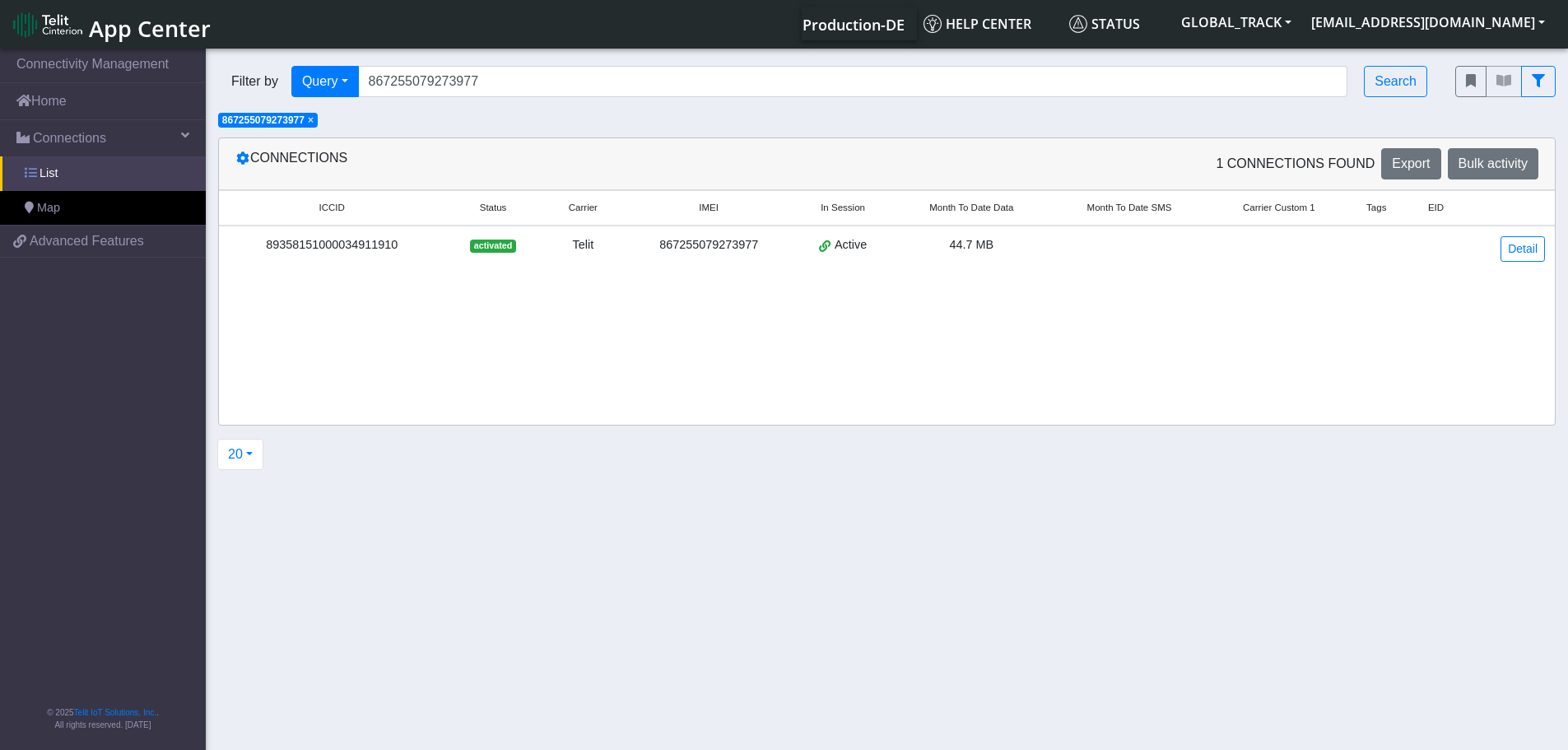
click at [127, 175] on link "List" at bounding box center [103, 173] width 206 height 34
click at [99, 180] on link "List" at bounding box center [103, 173] width 206 height 34
click at [1506, 250] on link "Detail" at bounding box center [1522, 249] width 44 height 26
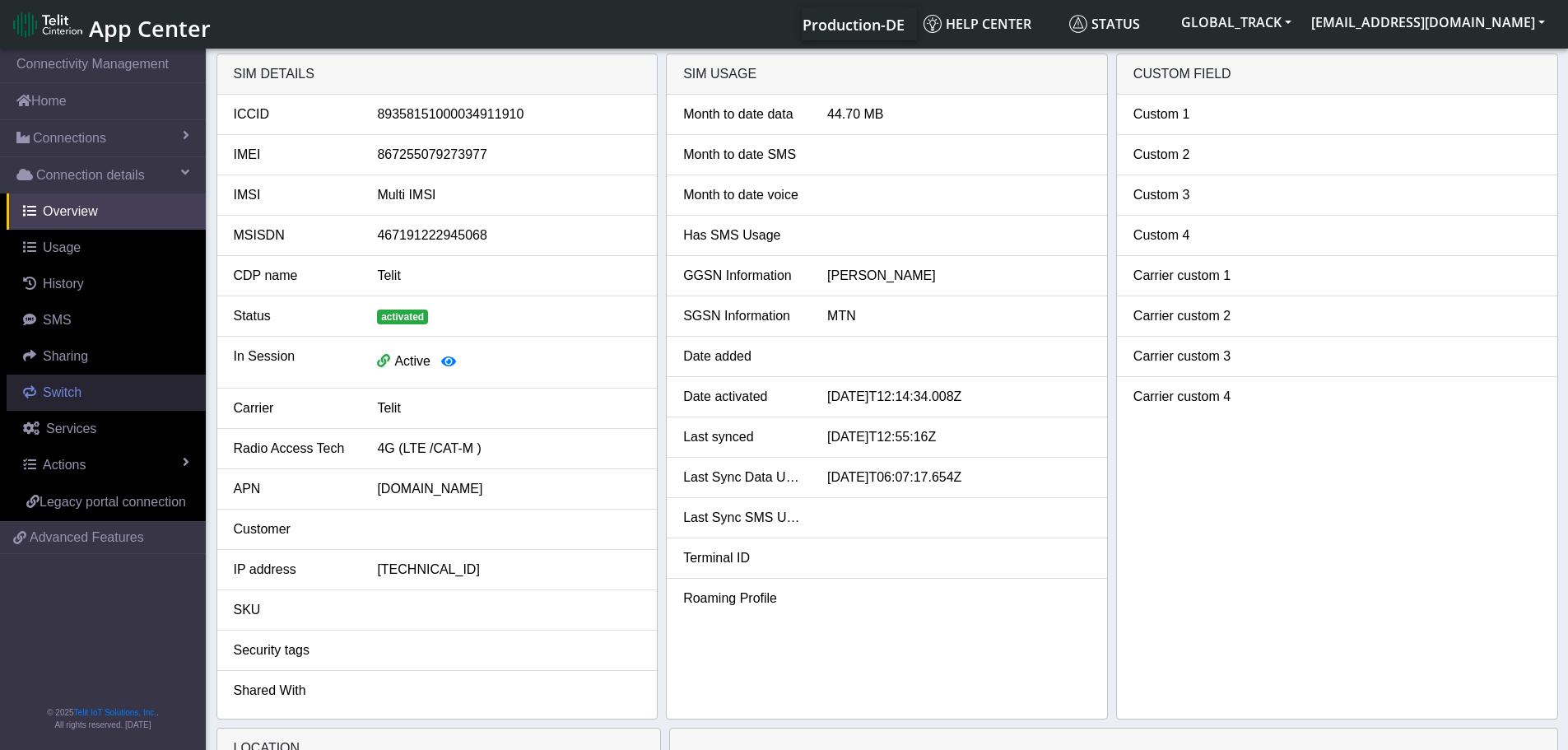
click at [146, 390] on link "Switch" at bounding box center [106, 392] width 199 height 36
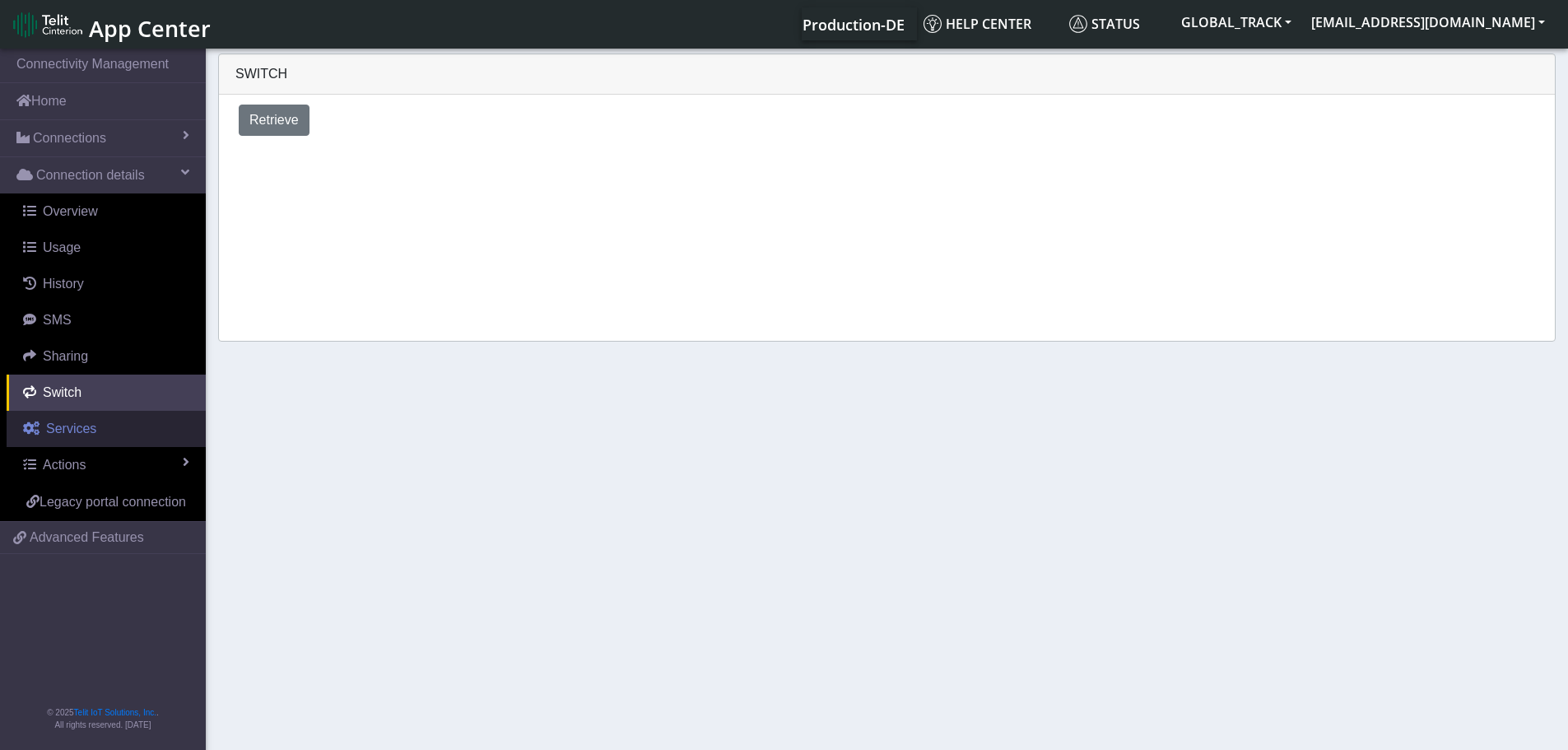
click at [140, 420] on link "Services" at bounding box center [106, 428] width 199 height 36
select select "2: 6"
